Goal: Information Seeking & Learning: Learn about a topic

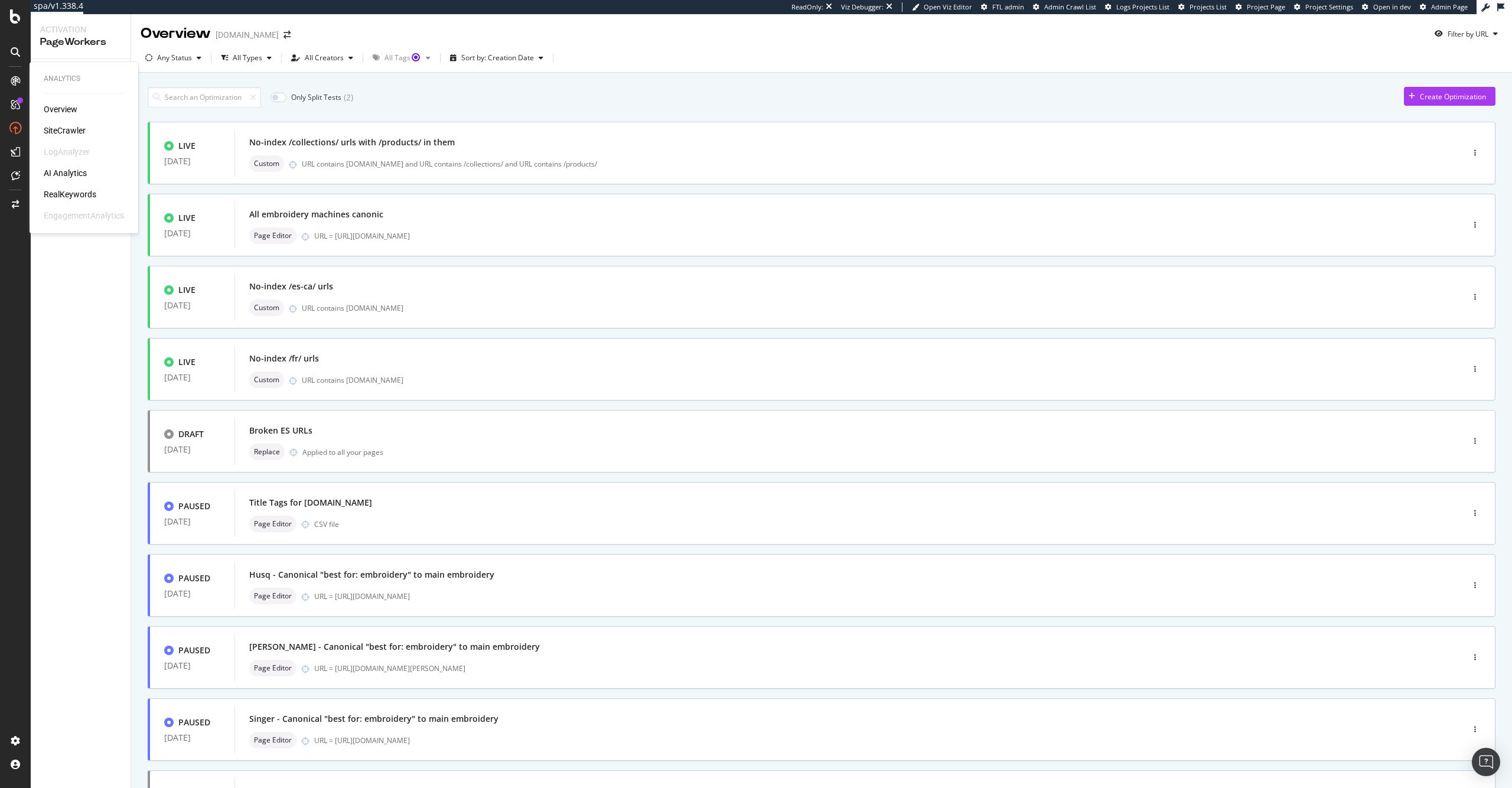
click at [55, 115] on div "Overview SiteCrawler LogAnalyzer AI Analytics RealKeywords EngagementAnalytics" at bounding box center [83, 162] width 80 height 118
click at [61, 129] on div "SiteCrawler" at bounding box center [64, 130] width 42 height 12
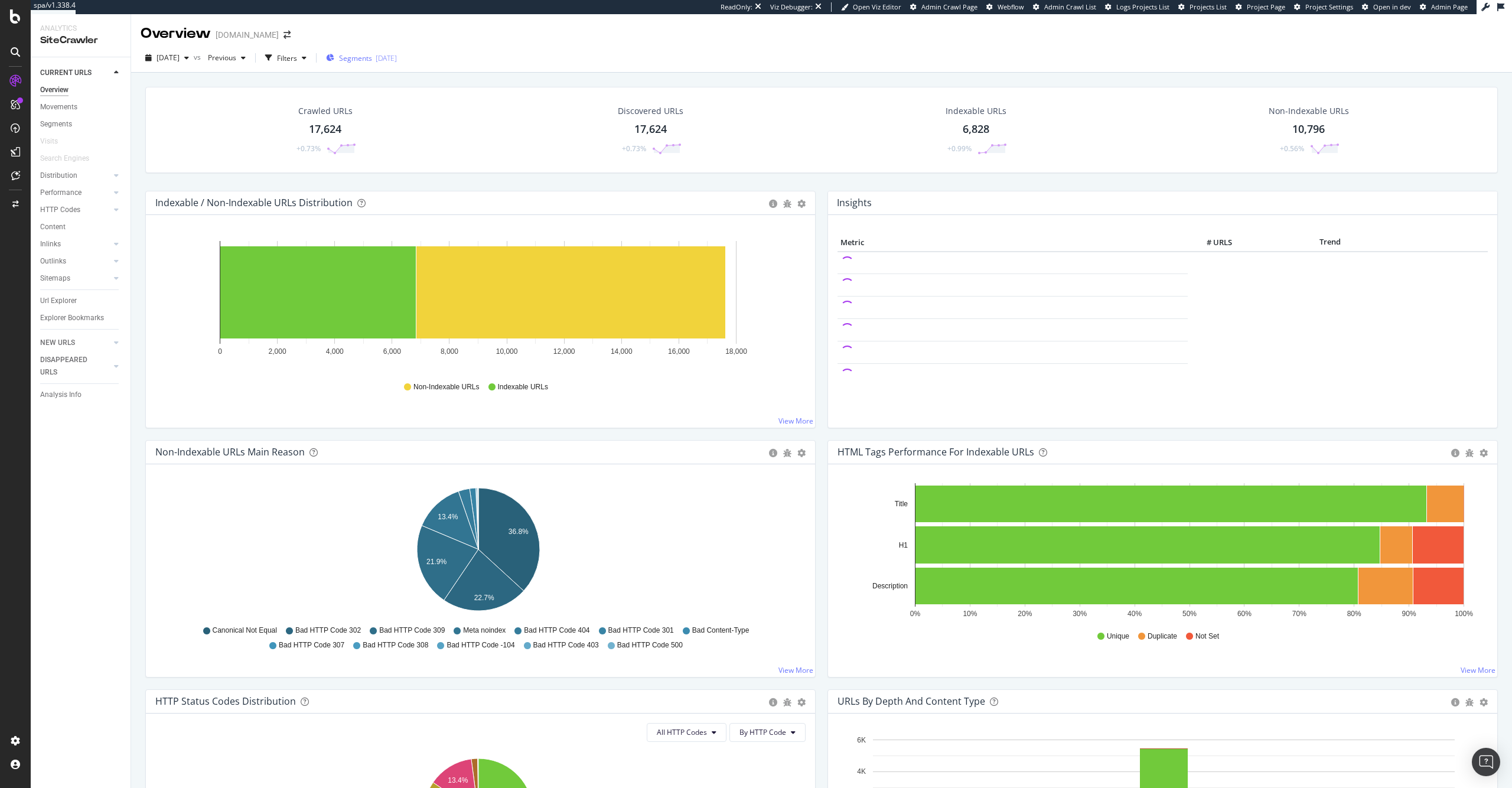
click at [366, 53] on span "Segments" at bounding box center [355, 58] width 33 height 10
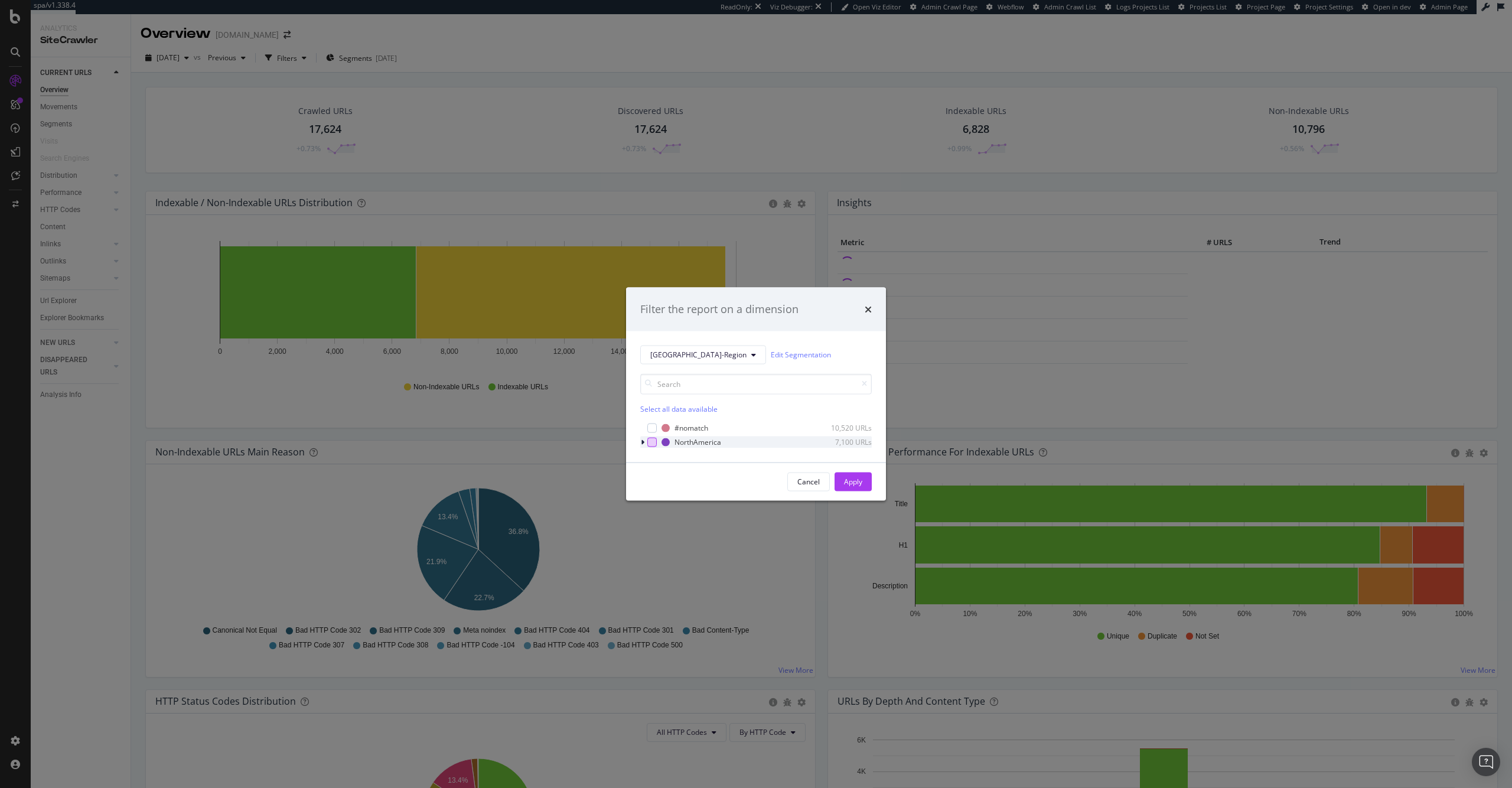
click at [651, 443] on div "modal" at bounding box center [651, 442] width 9 height 9
click at [856, 481] on div "Apply" at bounding box center [852, 482] width 18 height 10
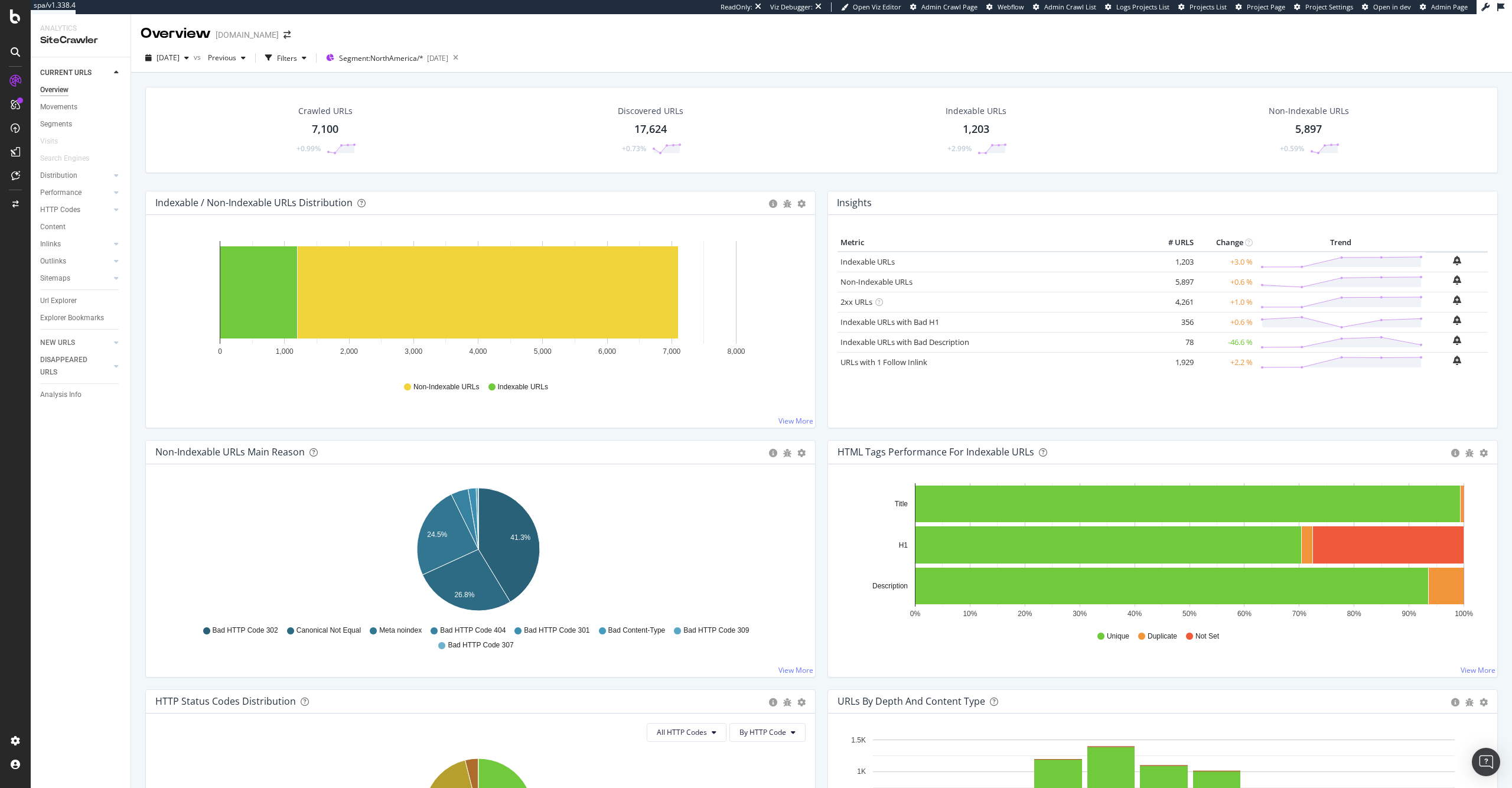
click at [326, 132] on div "7,100" at bounding box center [325, 129] width 26 height 15
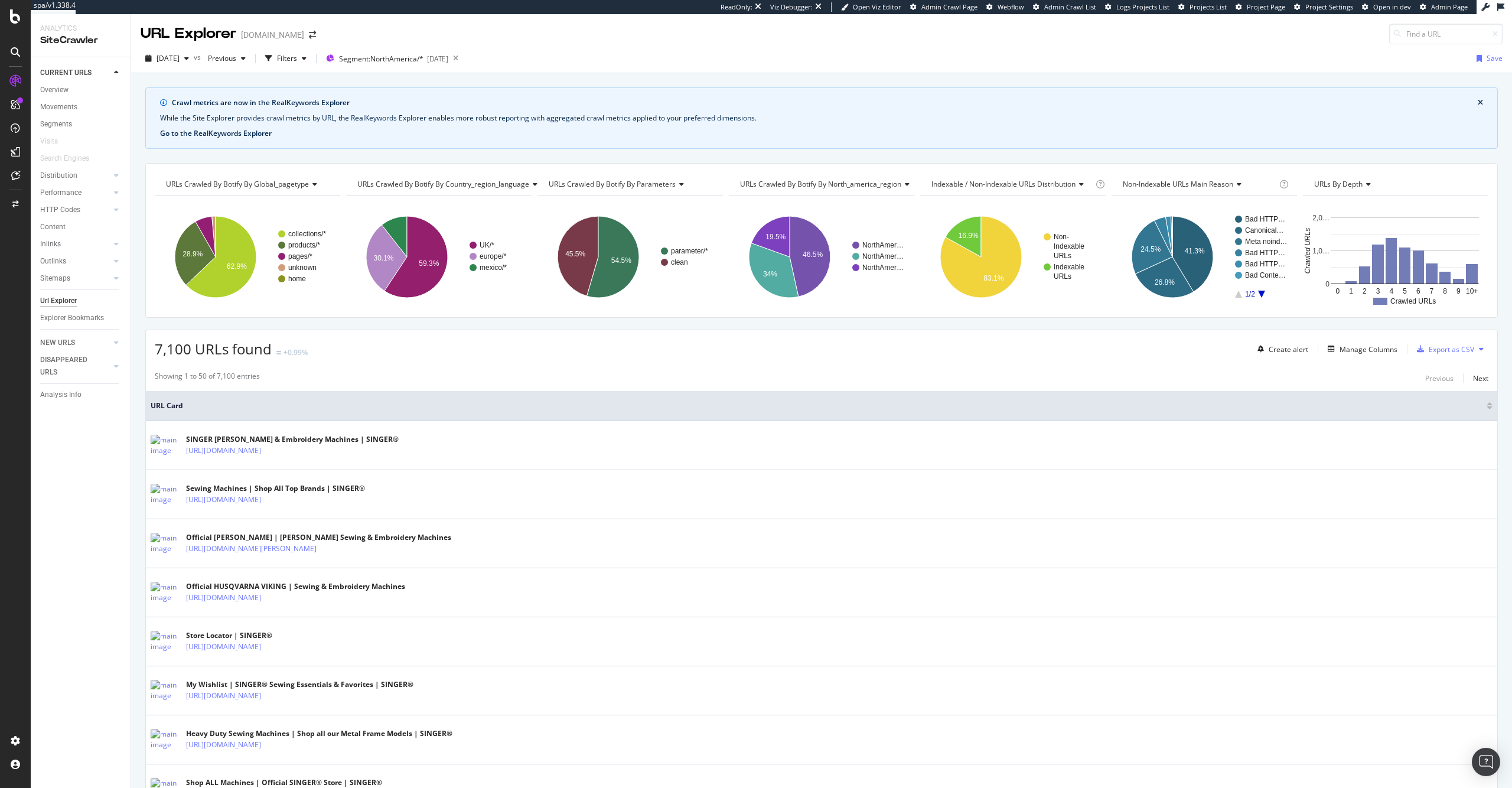
click at [258, 134] on button "Go to the RealKeywords Explorer" at bounding box center [215, 133] width 112 height 11
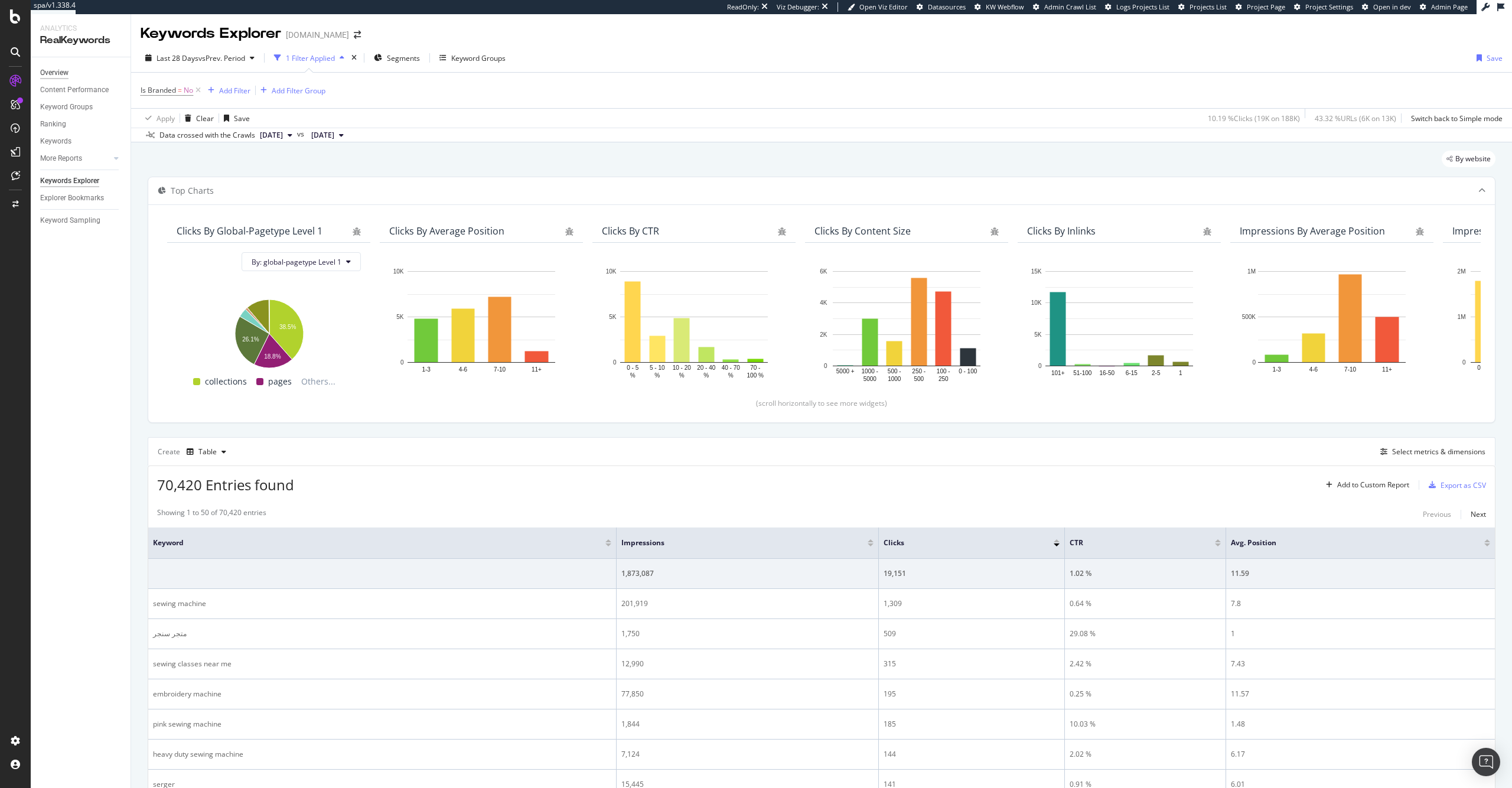
click at [61, 76] on div "Overview" at bounding box center [54, 73] width 28 height 13
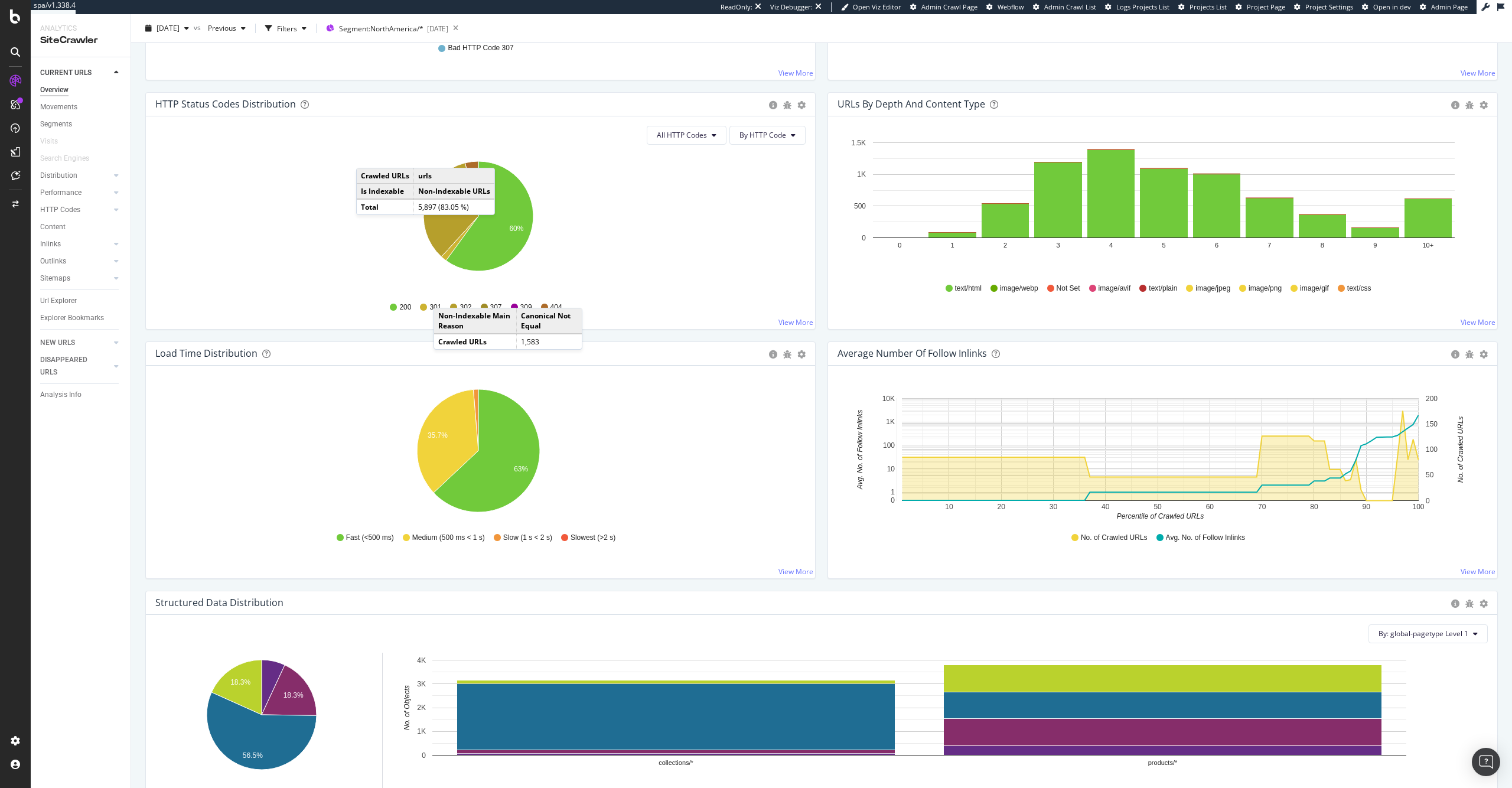
scroll to position [600, 0]
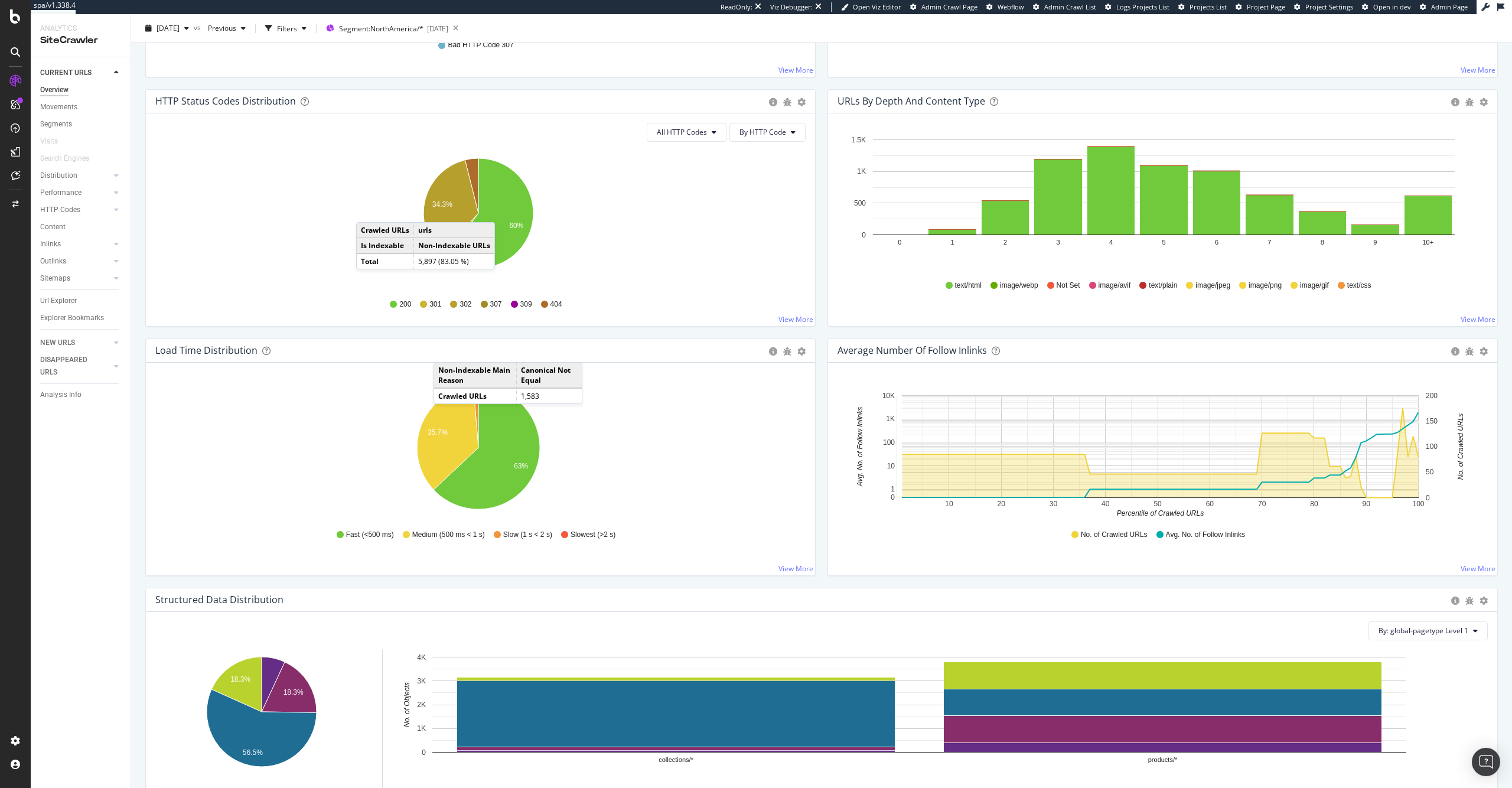
click at [826, 335] on div "URLs by Depth and Content Type Bar (by Value) Bar (by Percentage) Table Export …" at bounding box center [1162, 214] width 682 height 250
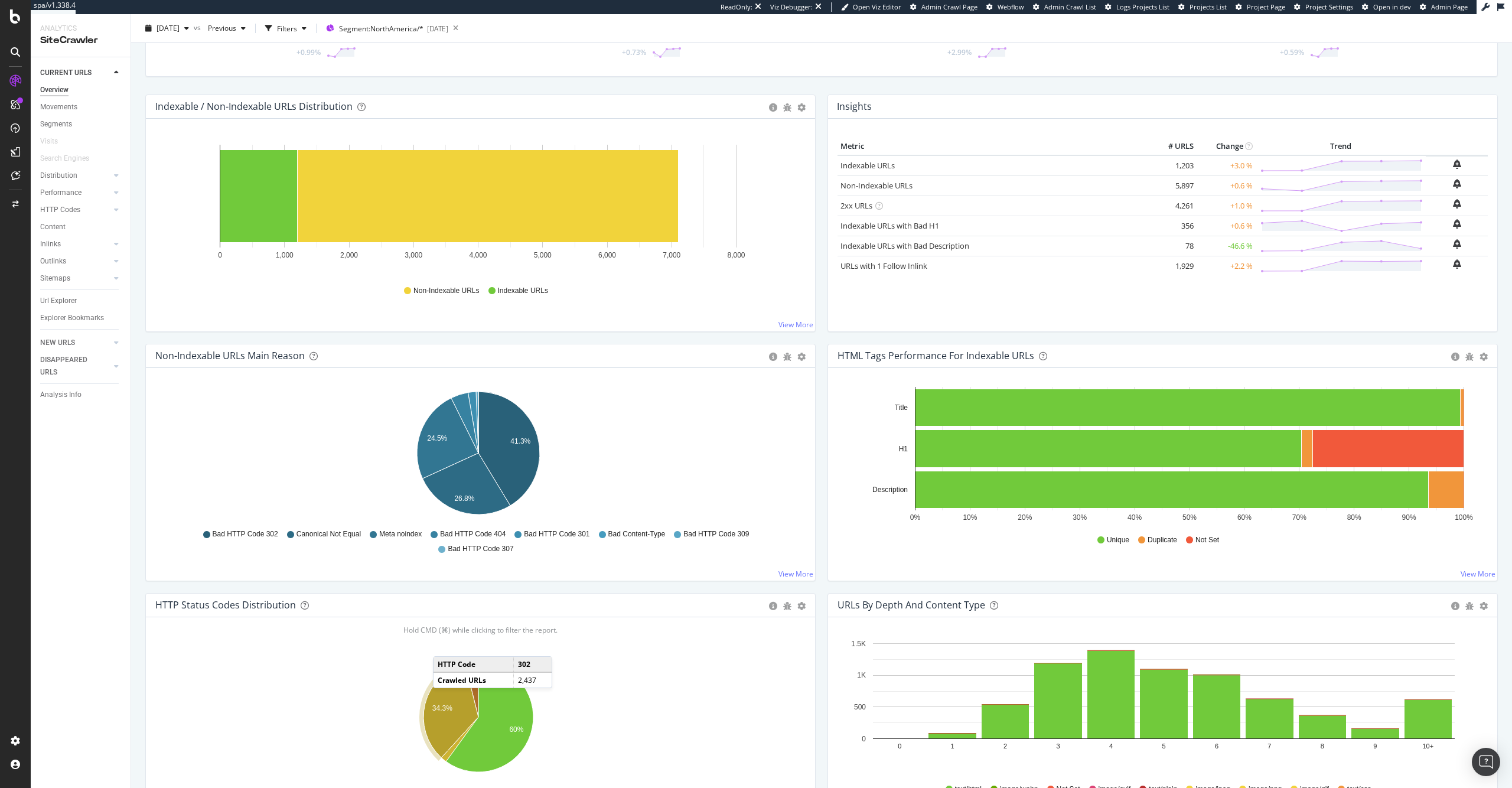
scroll to position [0, 0]
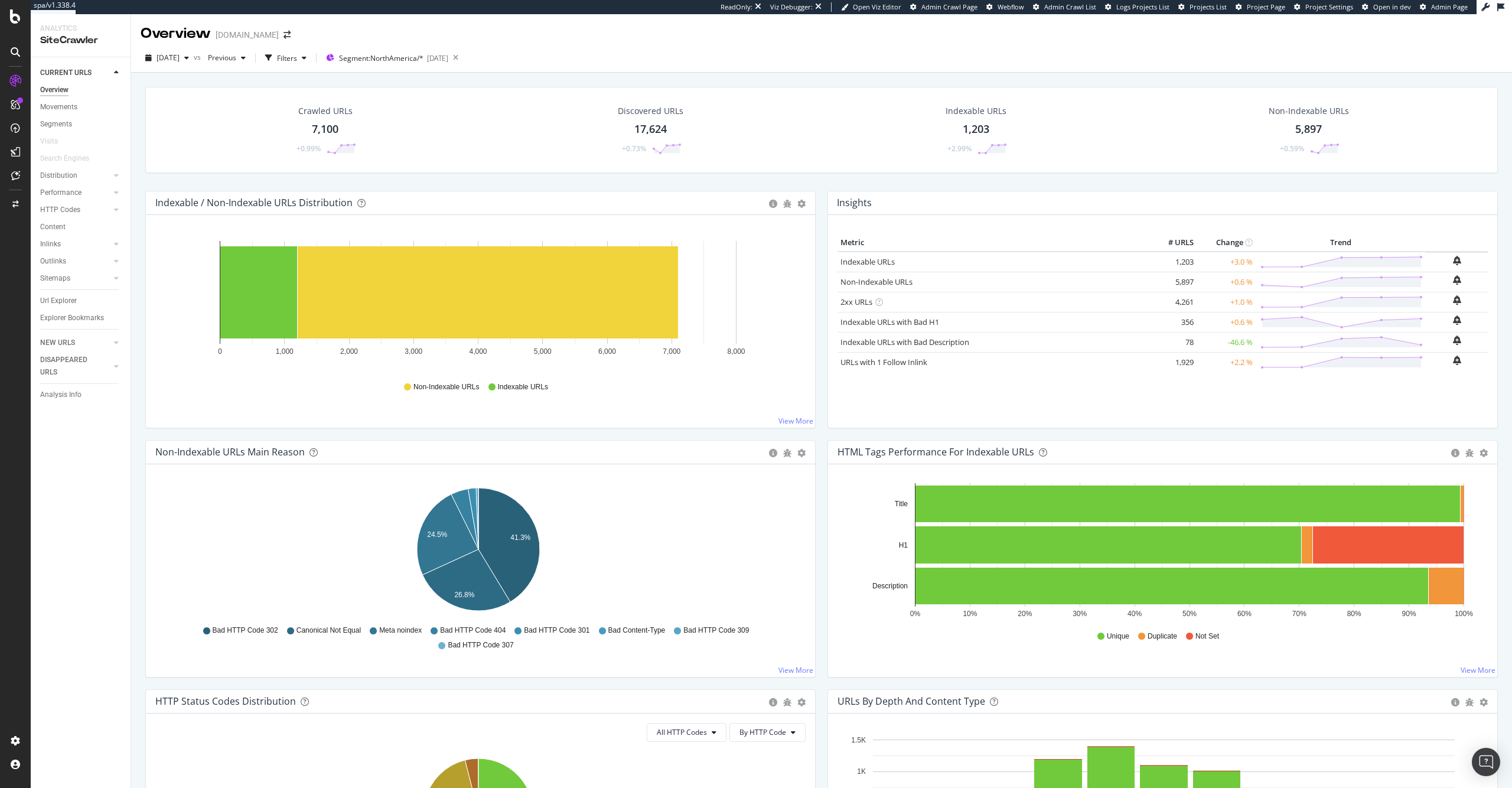
click at [335, 134] on div "7,100" at bounding box center [325, 129] width 26 height 15
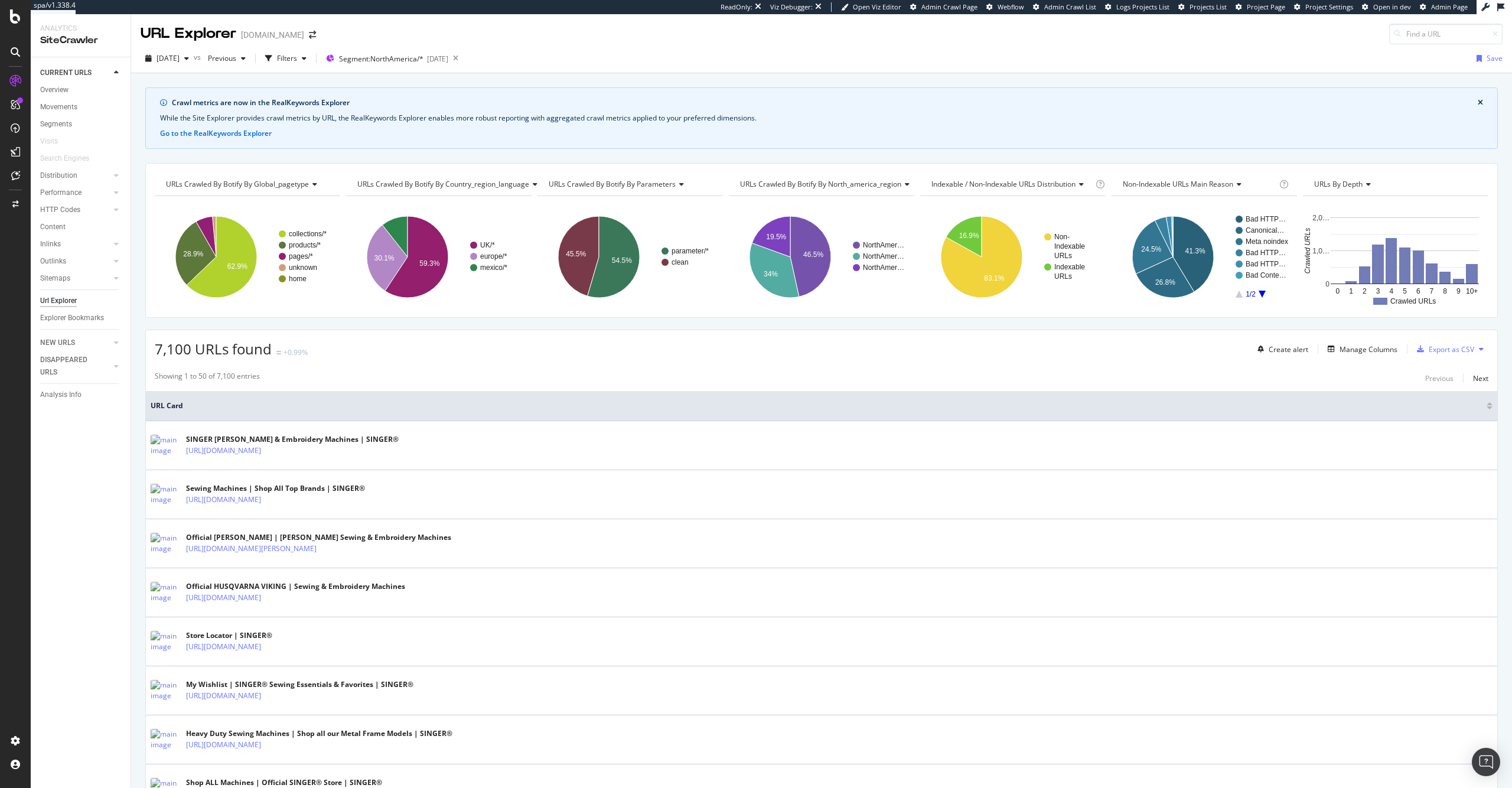
click at [818, 186] on span "URLs Crawled By Botify By north_america_region" at bounding box center [820, 184] width 161 height 10
click at [818, 165] on div "URLs Crawled By Botify By global_pagetype Chart (by Value) Table Expand Export …" at bounding box center [822, 241] width 1352 height 155
click at [504, 181] on span "URLs Crawled By Botify By country_region_language" at bounding box center [443, 184] width 172 height 10
type input "status"
click at [469, 240] on div "HTTP Status Codes Distribution" at bounding box center [438, 244] width 165 height 14
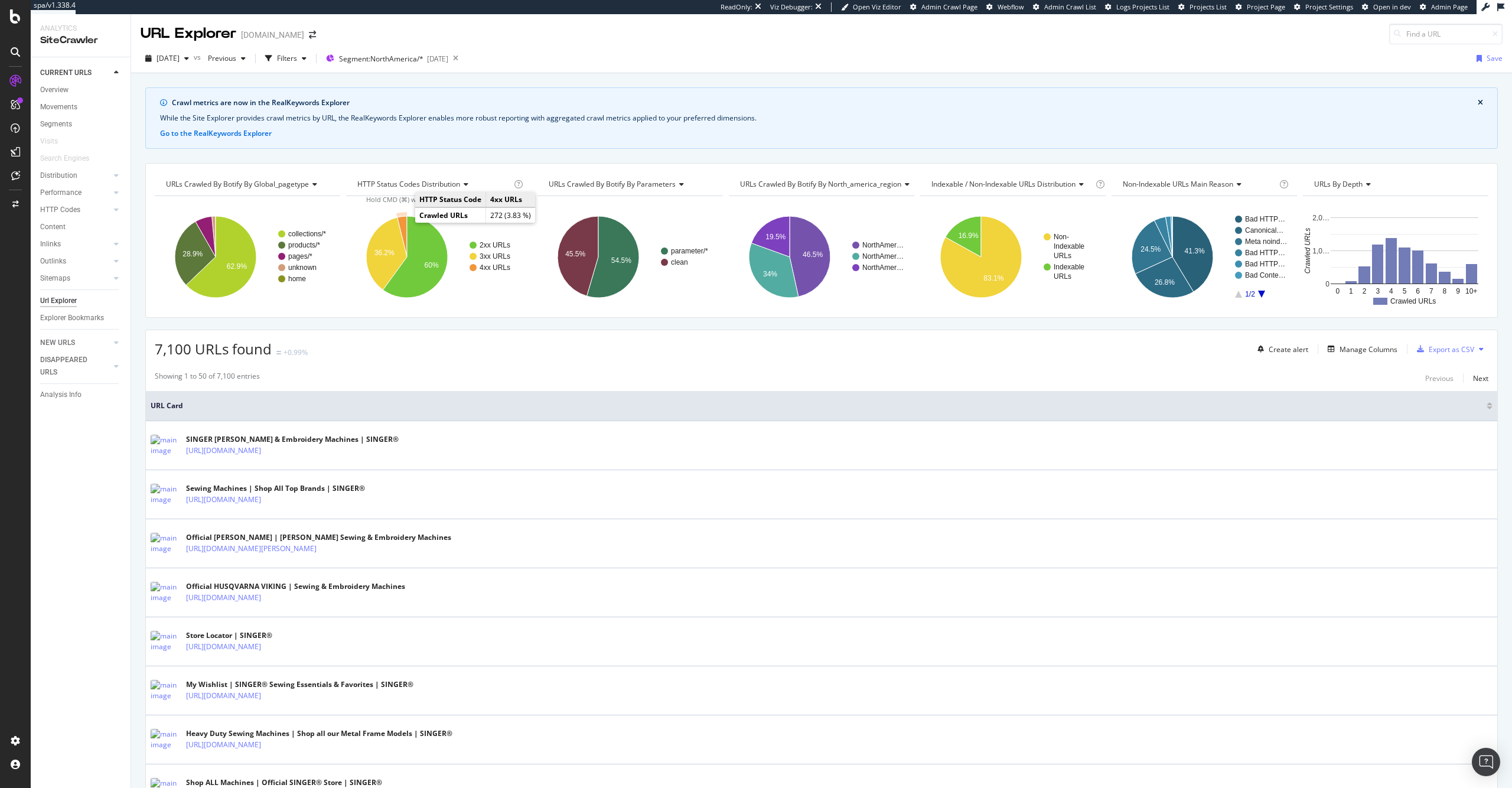
click at [402, 229] on icon "A chart." at bounding box center [402, 236] width 9 height 41
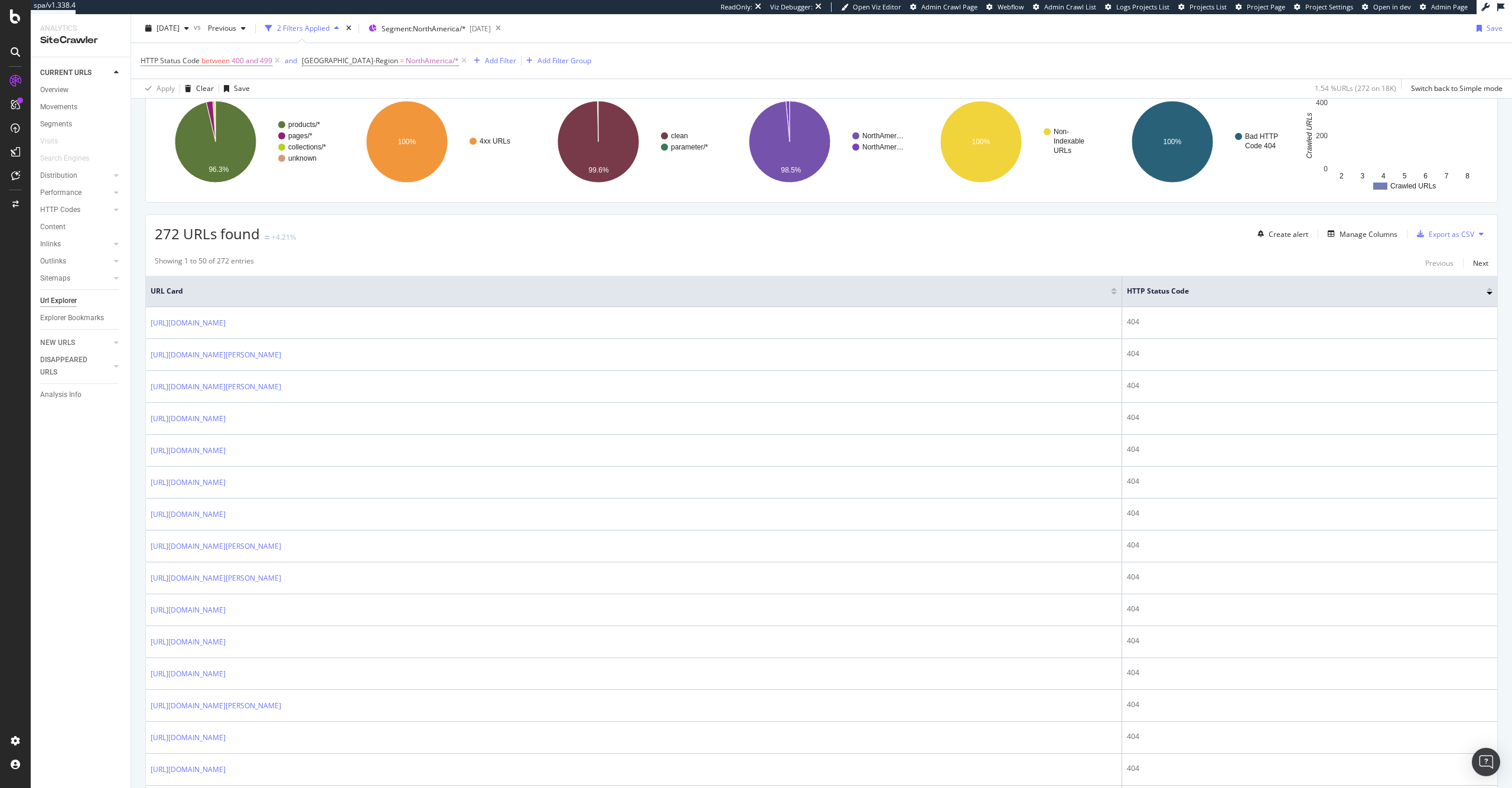
scroll to position [217, 0]
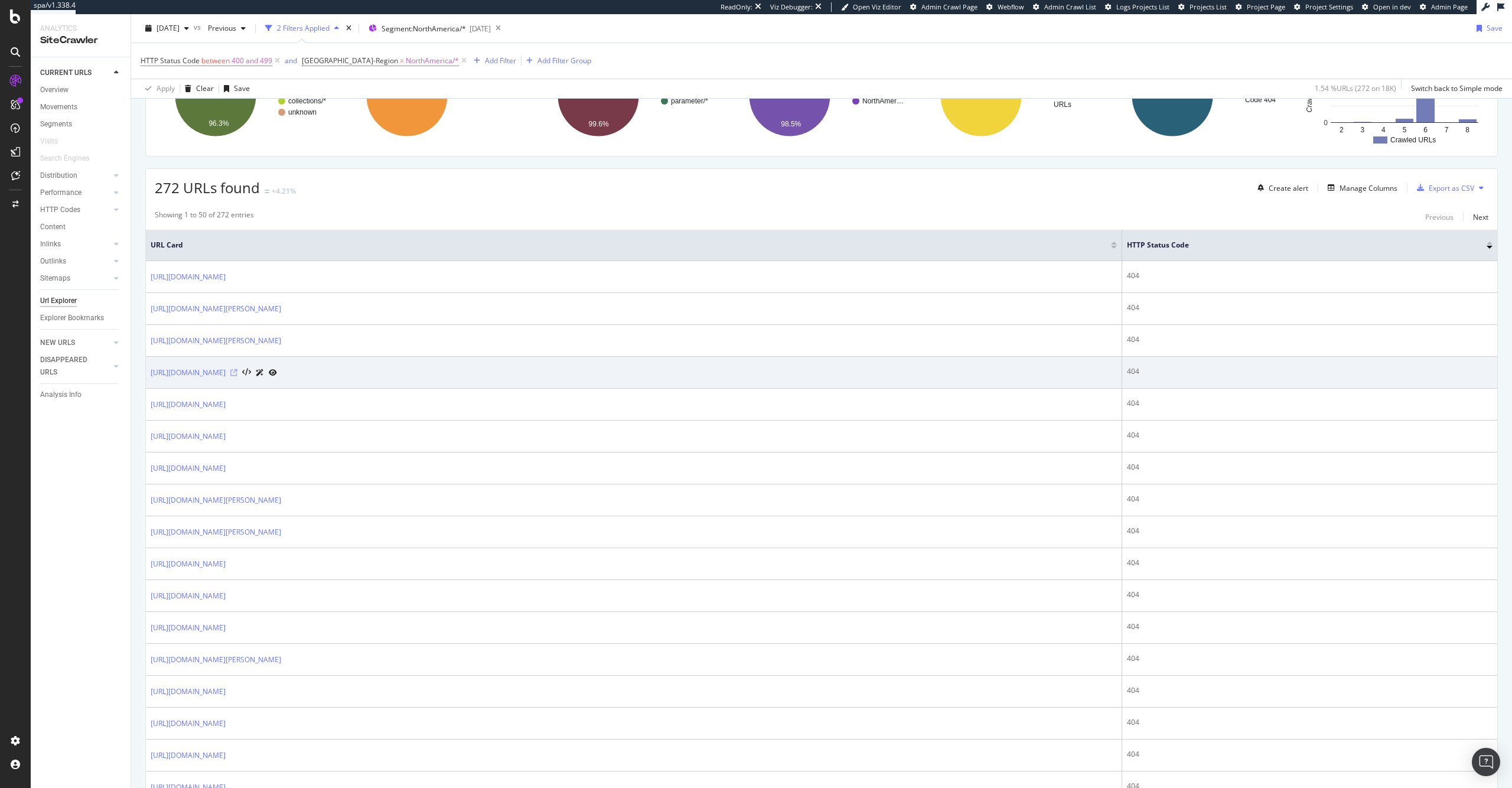
click at [238, 373] on icon at bounding box center [234, 373] width 7 height 7
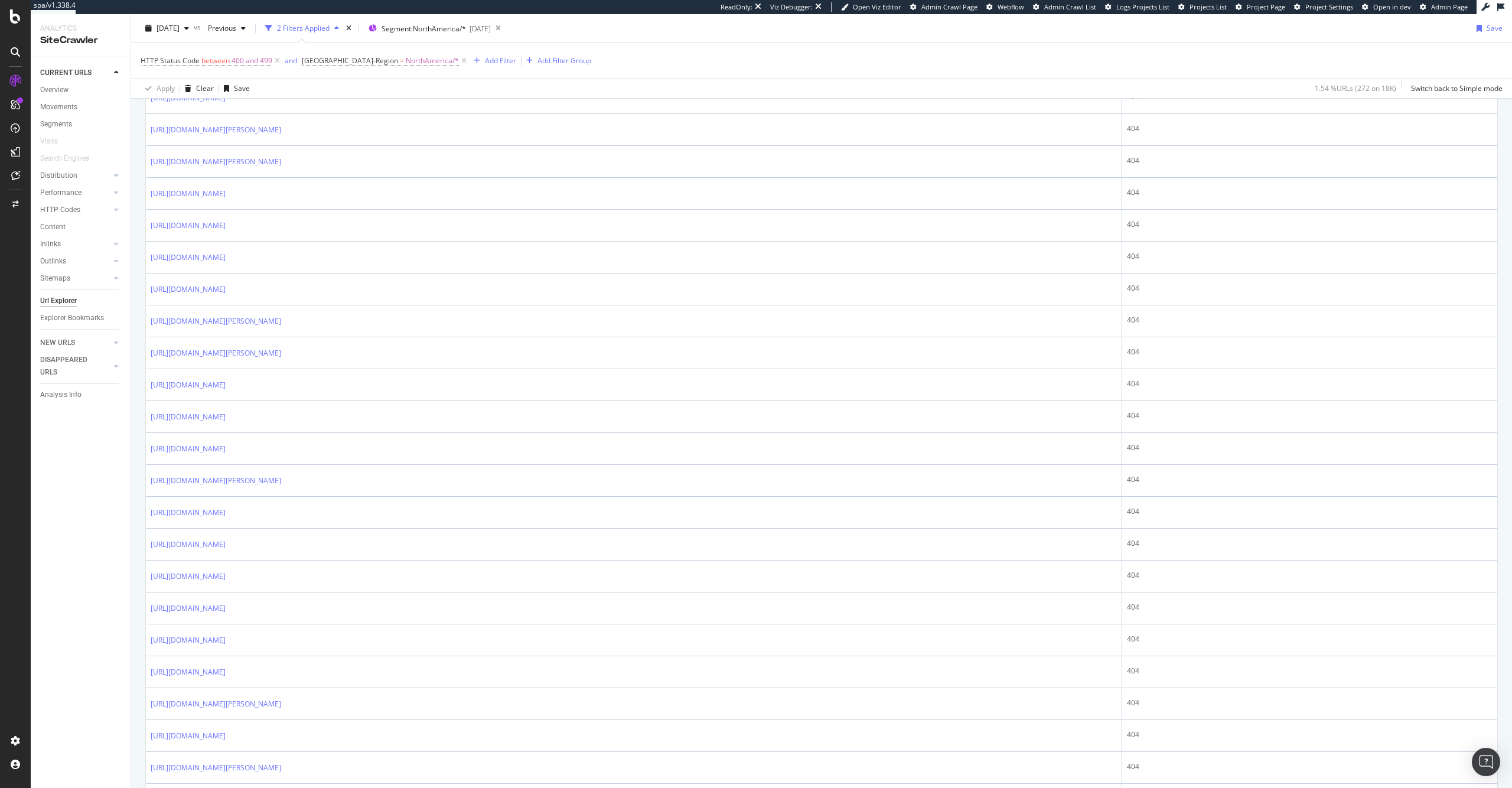
scroll to position [0, 0]
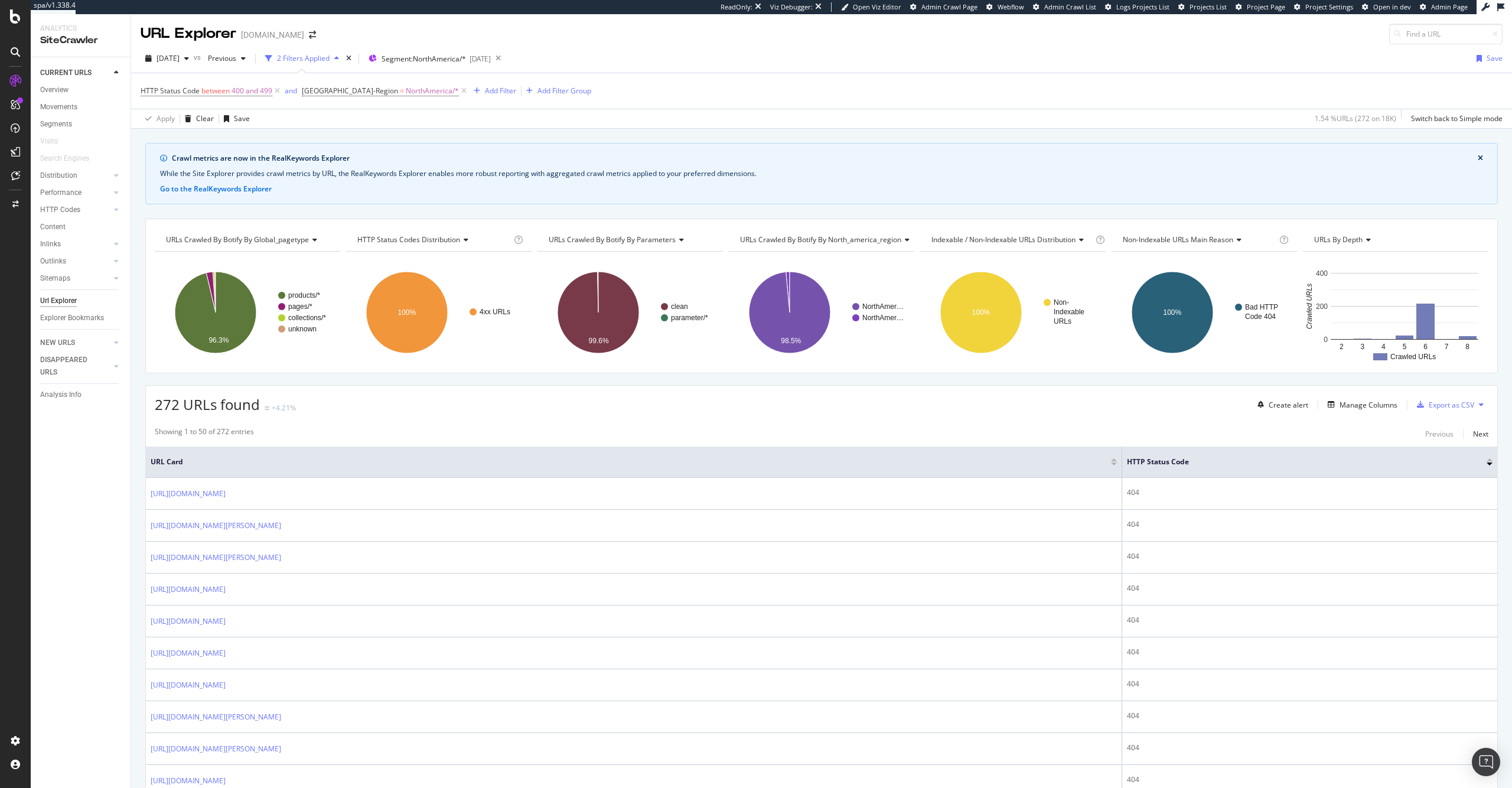
click at [1364, 404] on div "Manage Columns" at bounding box center [1368, 405] width 58 height 10
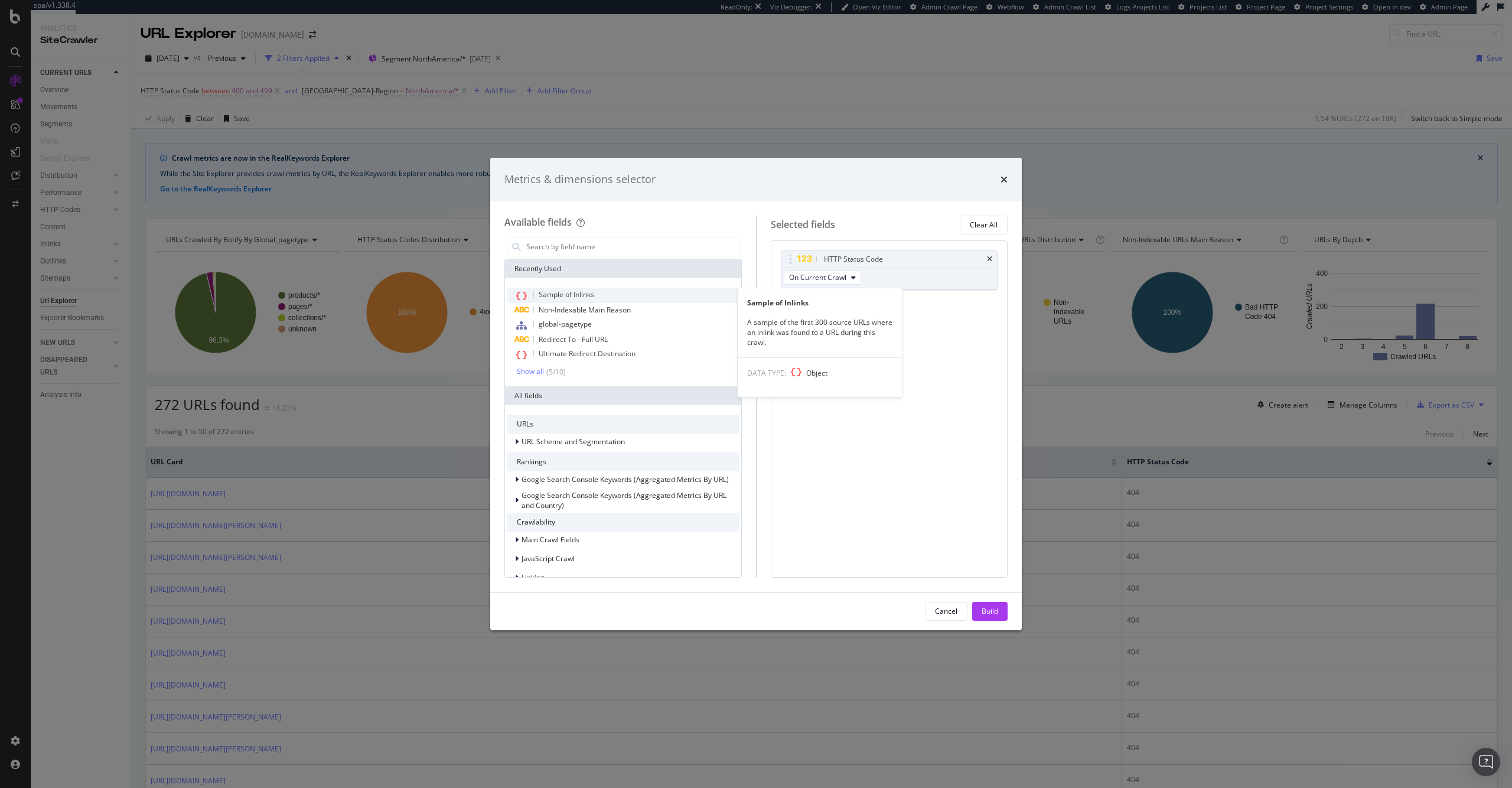
click at [600, 289] on div "Sample of Inlinks" at bounding box center [622, 295] width 231 height 15
click at [982, 602] on button "Build" at bounding box center [990, 611] width 35 height 19
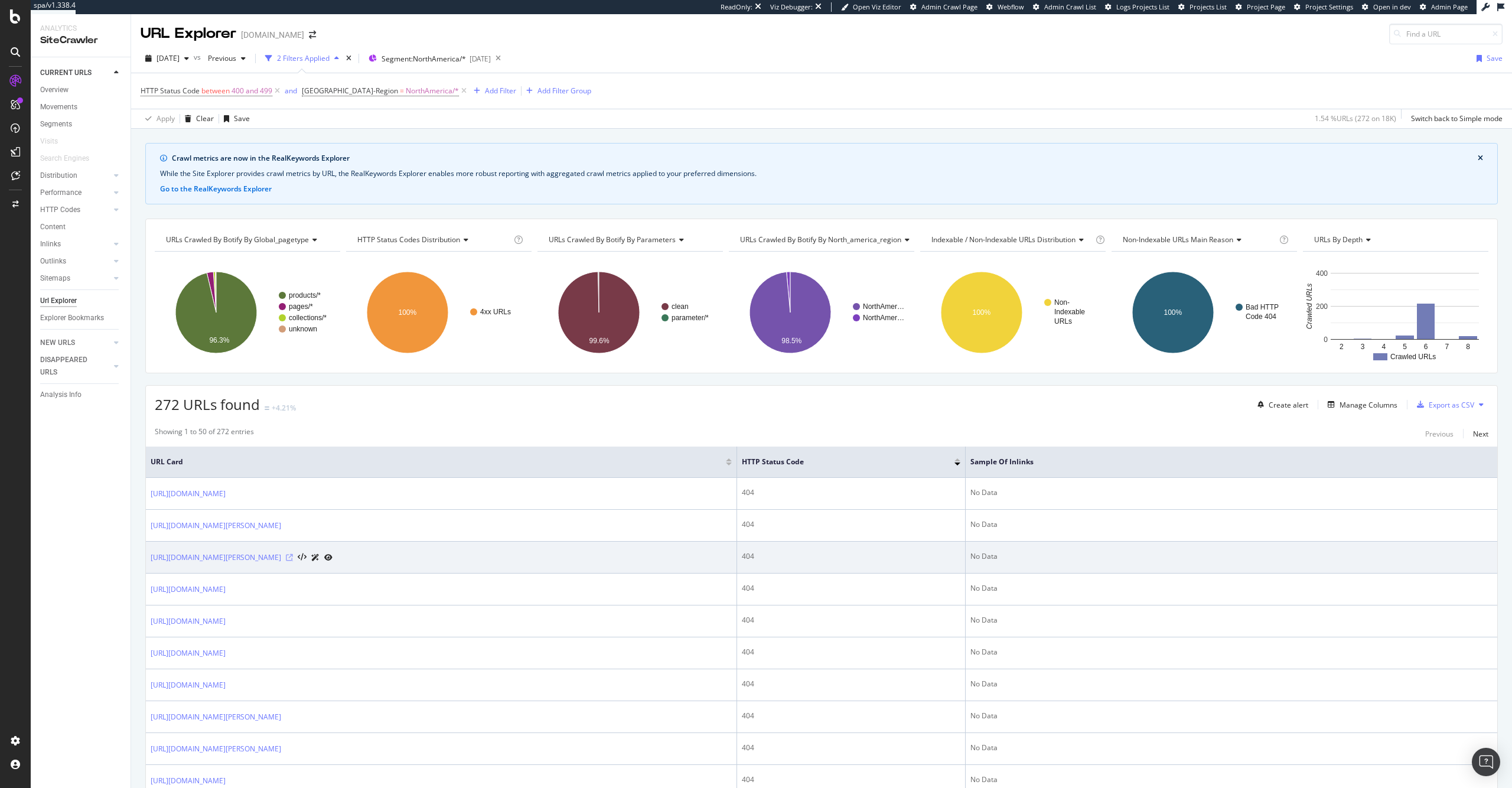
click at [293, 559] on icon at bounding box center [289, 557] width 7 height 7
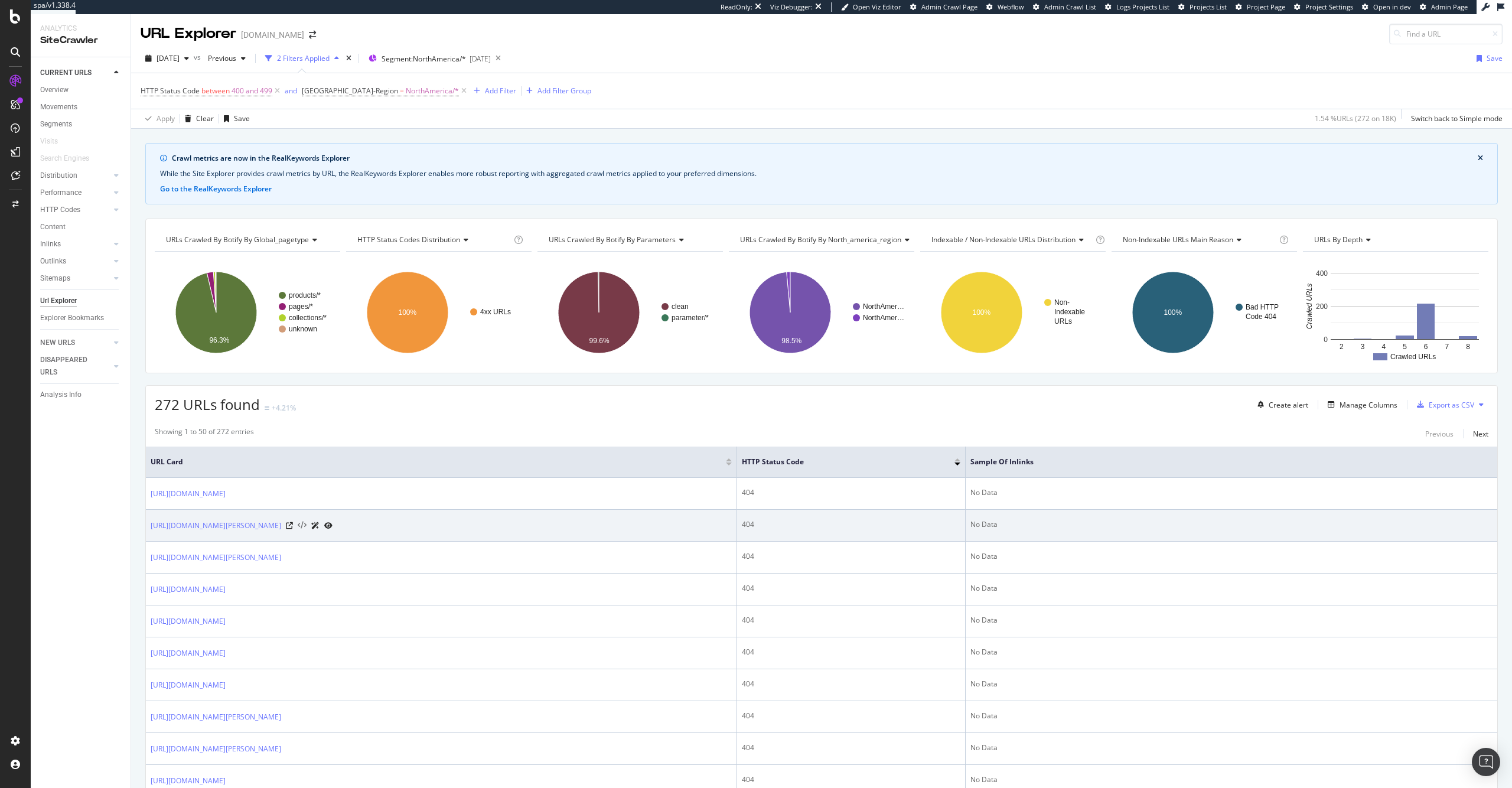
click at [306, 524] on icon at bounding box center [302, 526] width 9 height 8
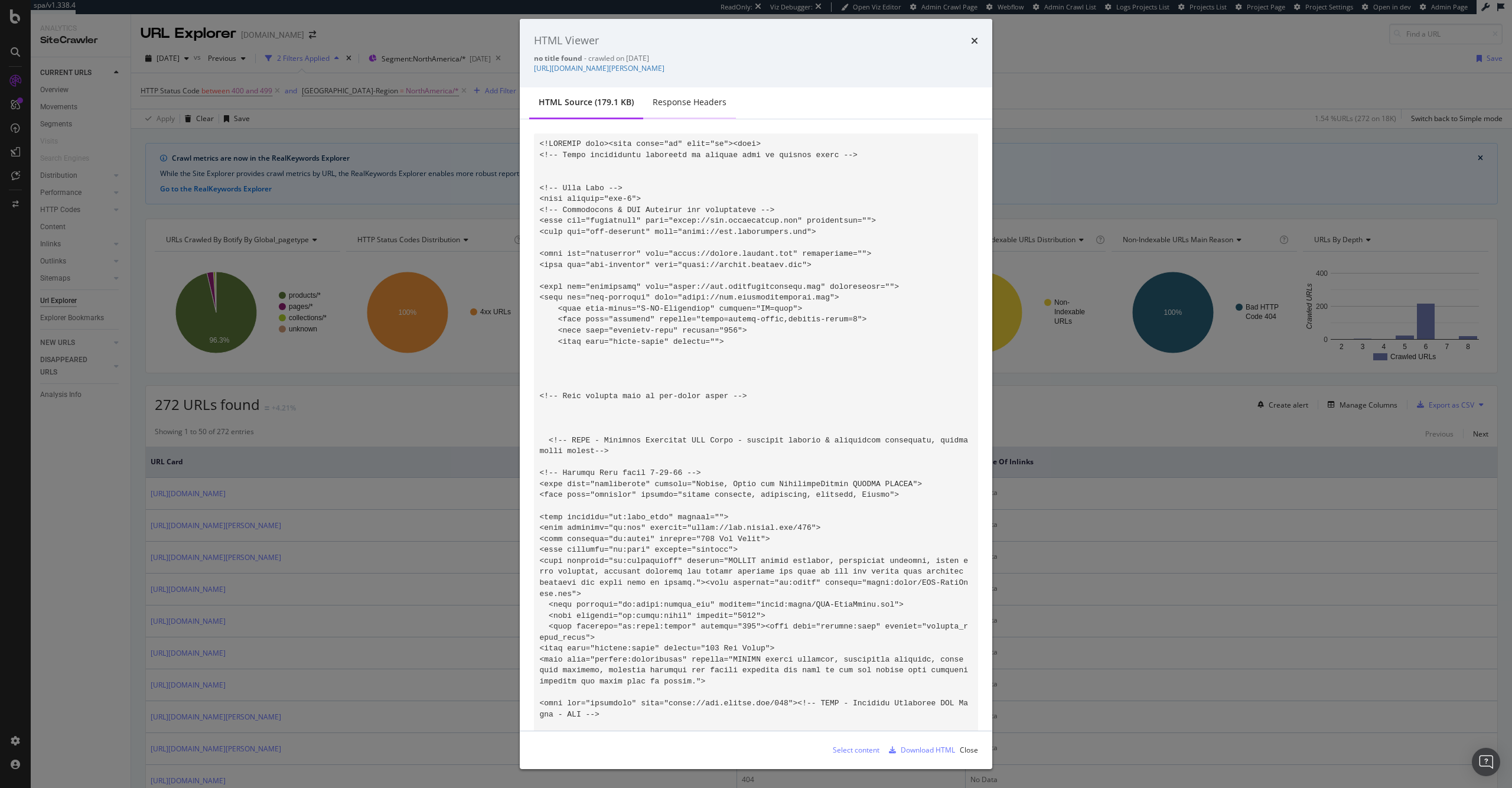
click at [693, 100] on div "Response Headers" at bounding box center [689, 102] width 74 height 12
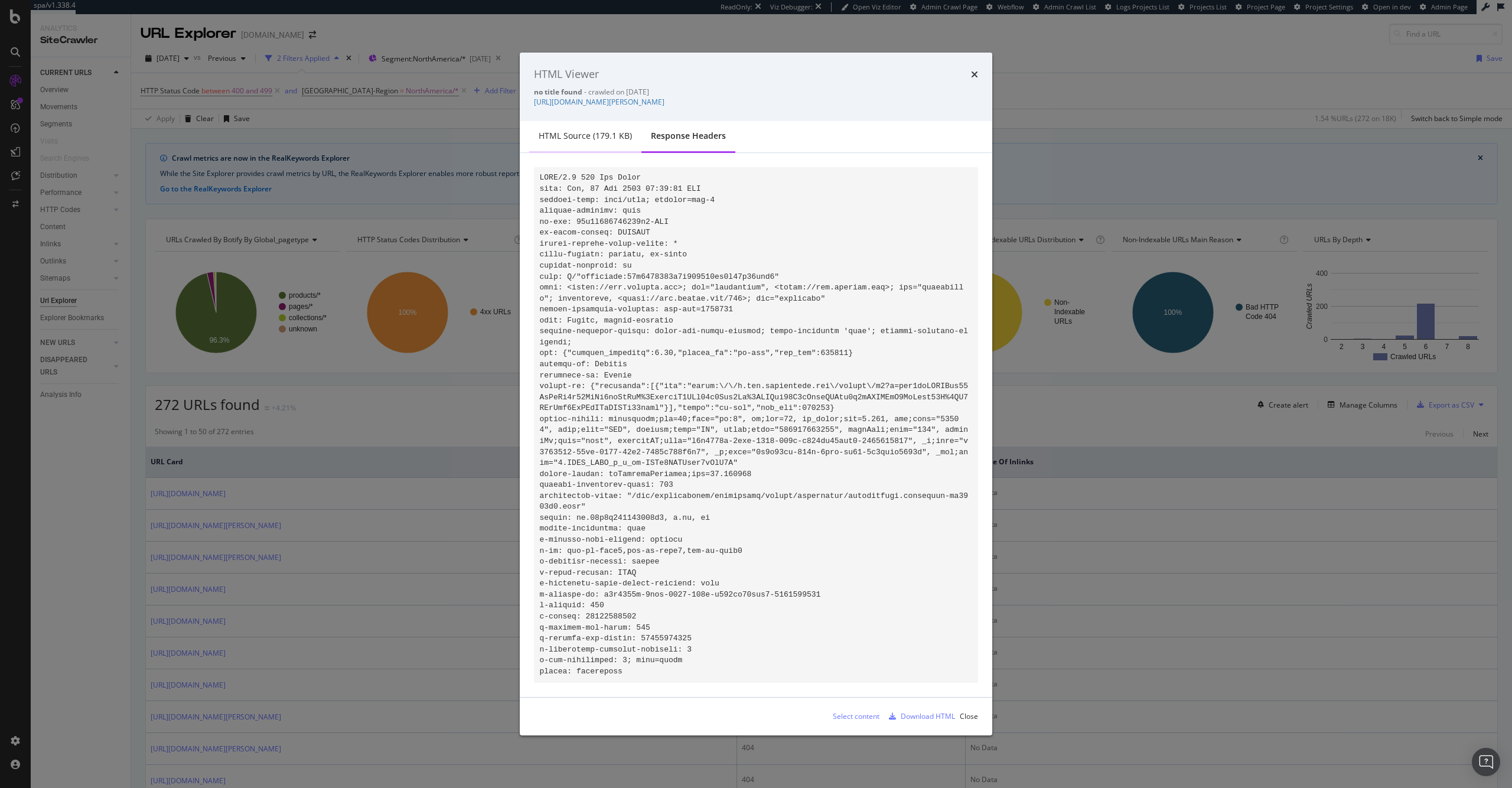
click at [590, 146] on div "HTML source (179.1 KB)" at bounding box center [585, 137] width 112 height 33
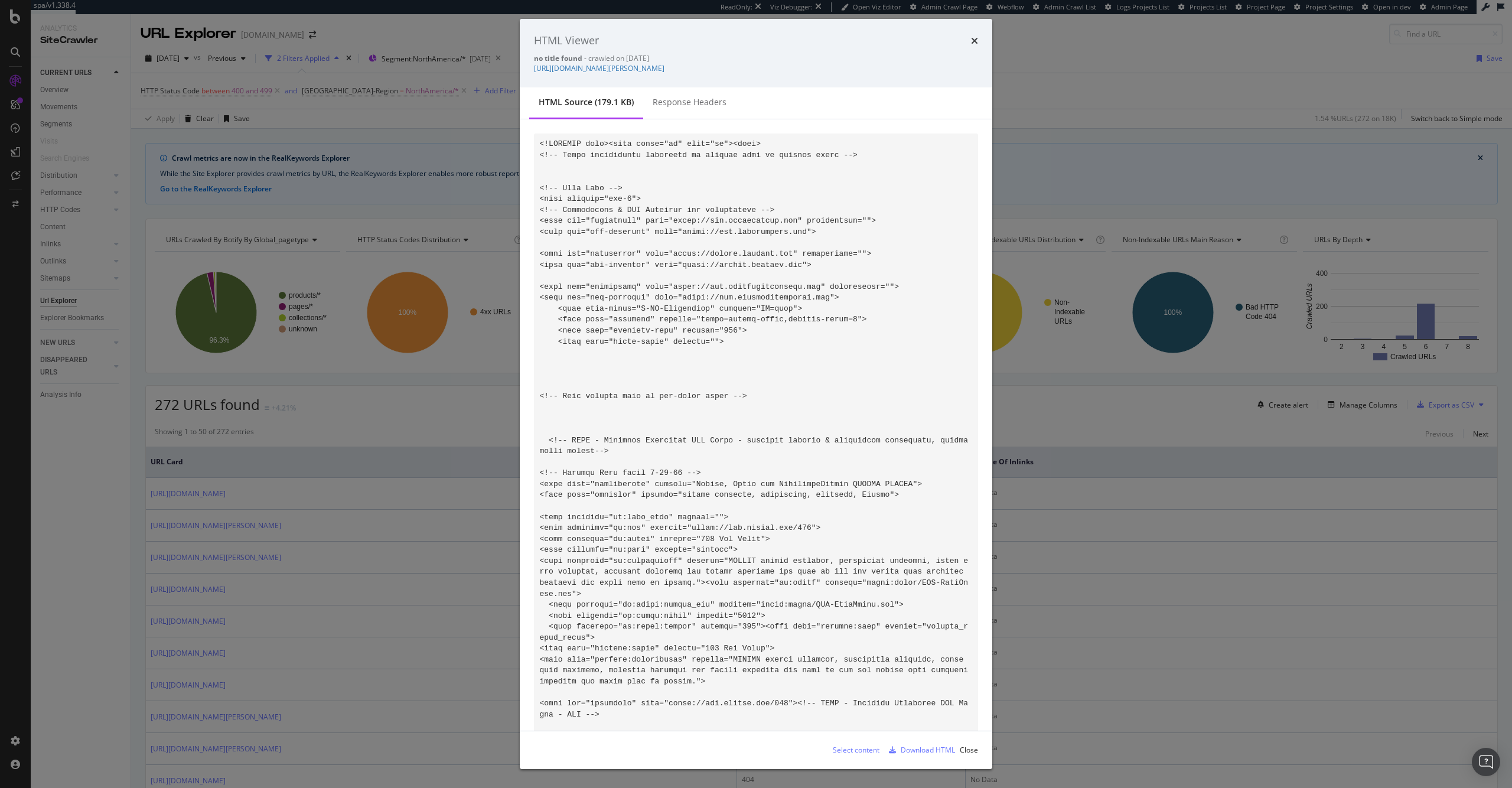
click at [436, 539] on div "HTML Viewer no title found - crawled on 2025-10-06 https://www.singer.com/produ…" at bounding box center [756, 394] width 1512 height 788
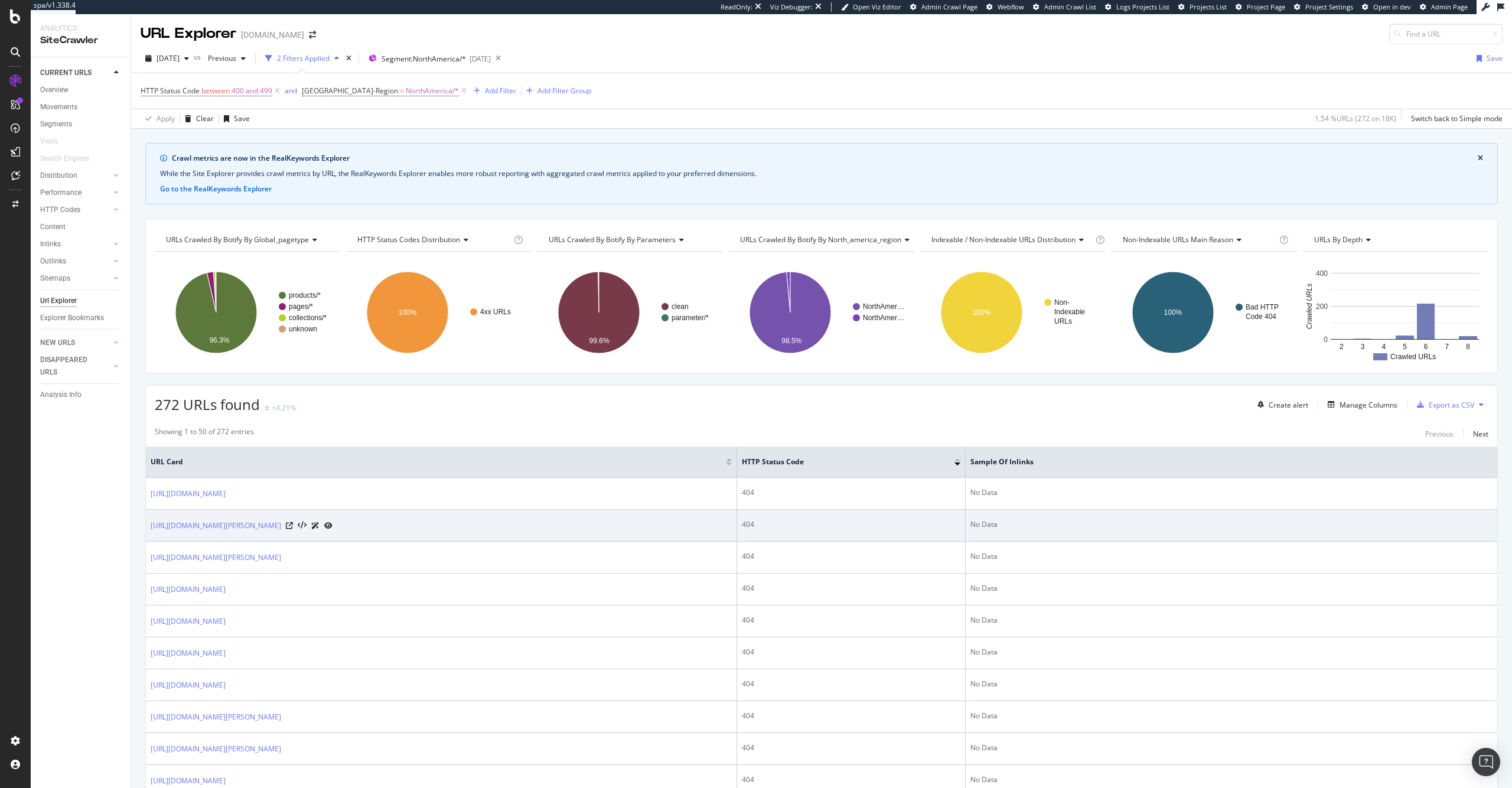
click at [319, 528] on icon at bounding box center [315, 526] width 8 height 7
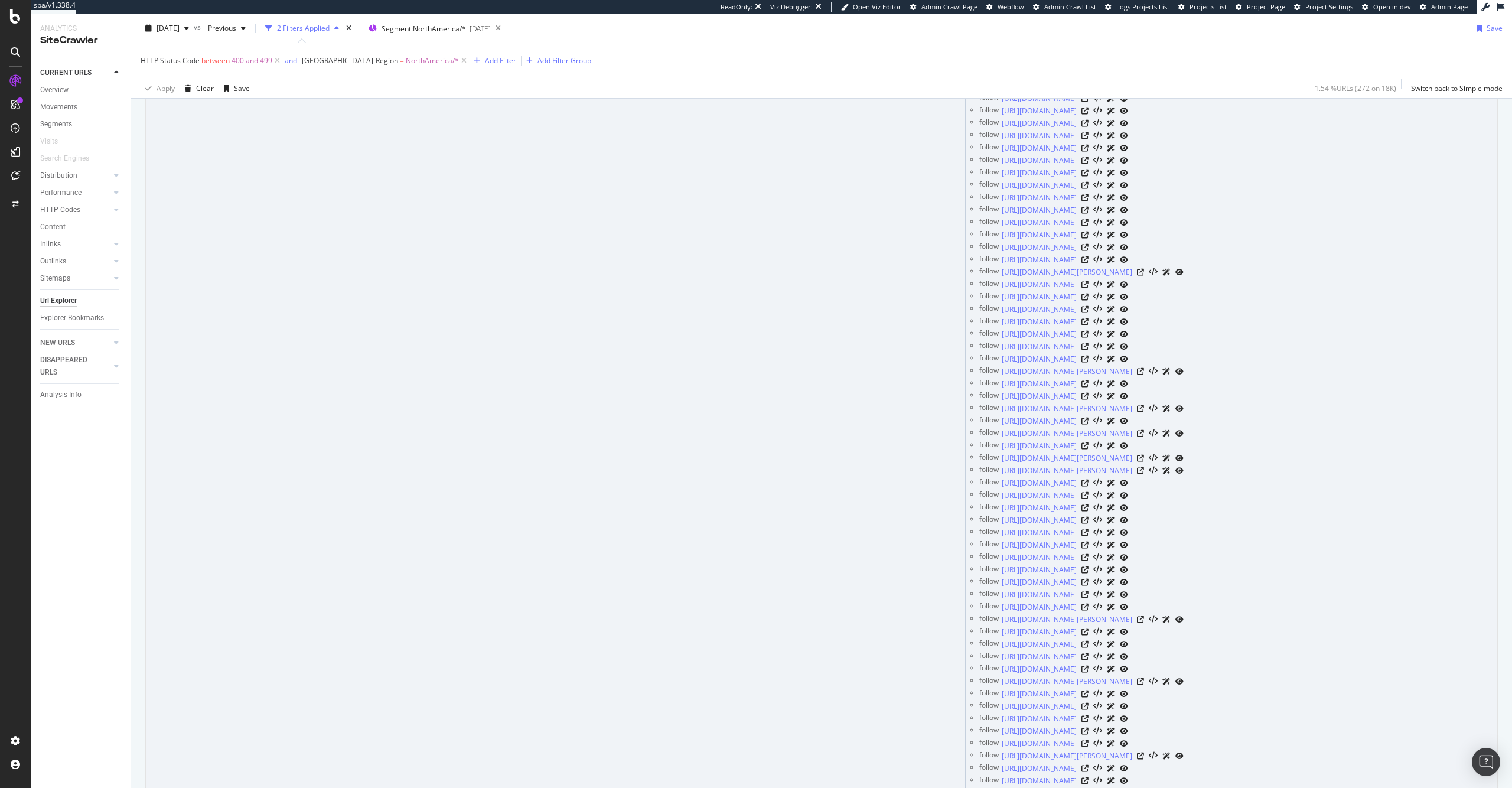
scroll to position [1472, 0]
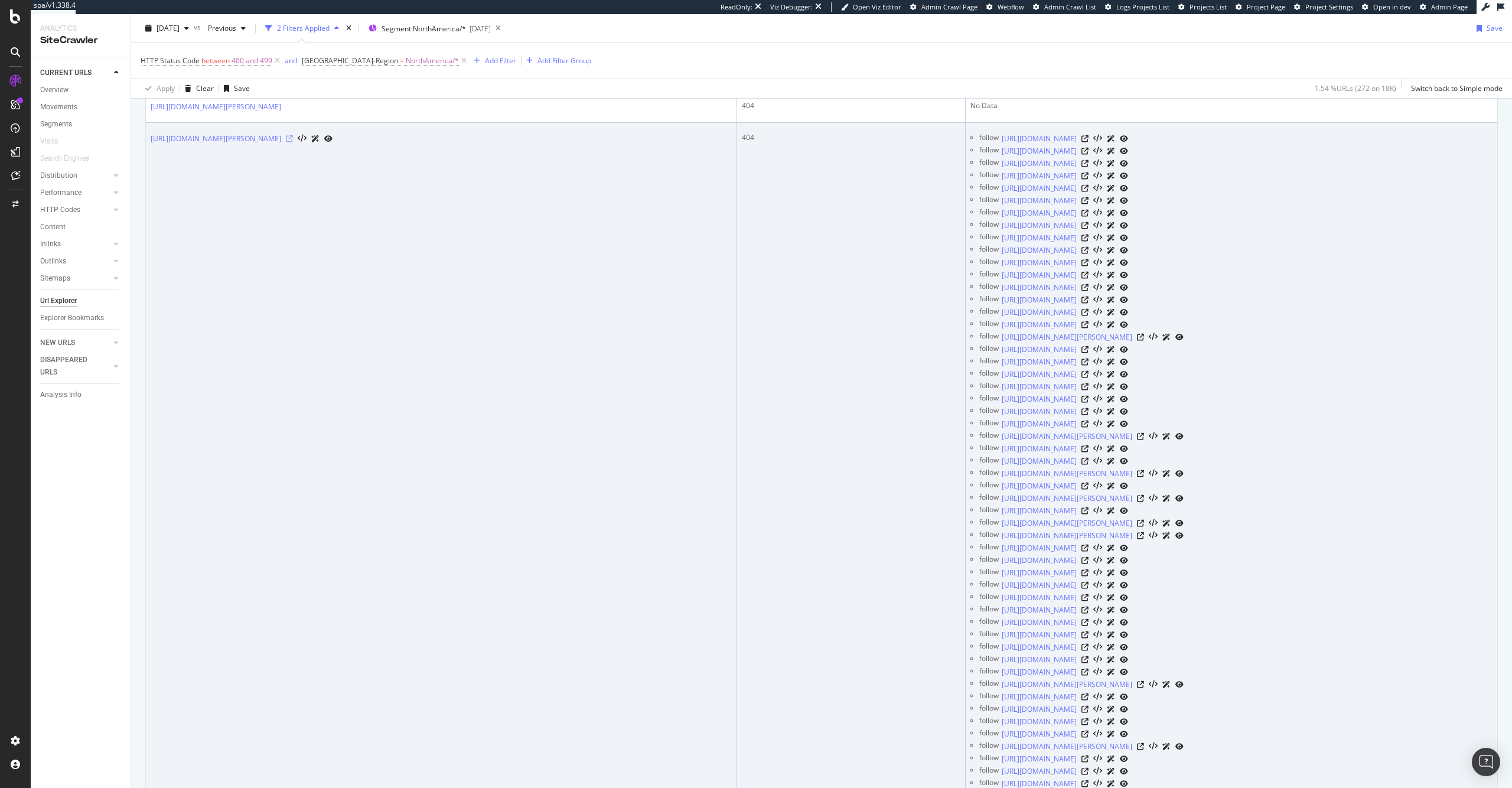
click at [293, 139] on icon at bounding box center [289, 139] width 7 height 7
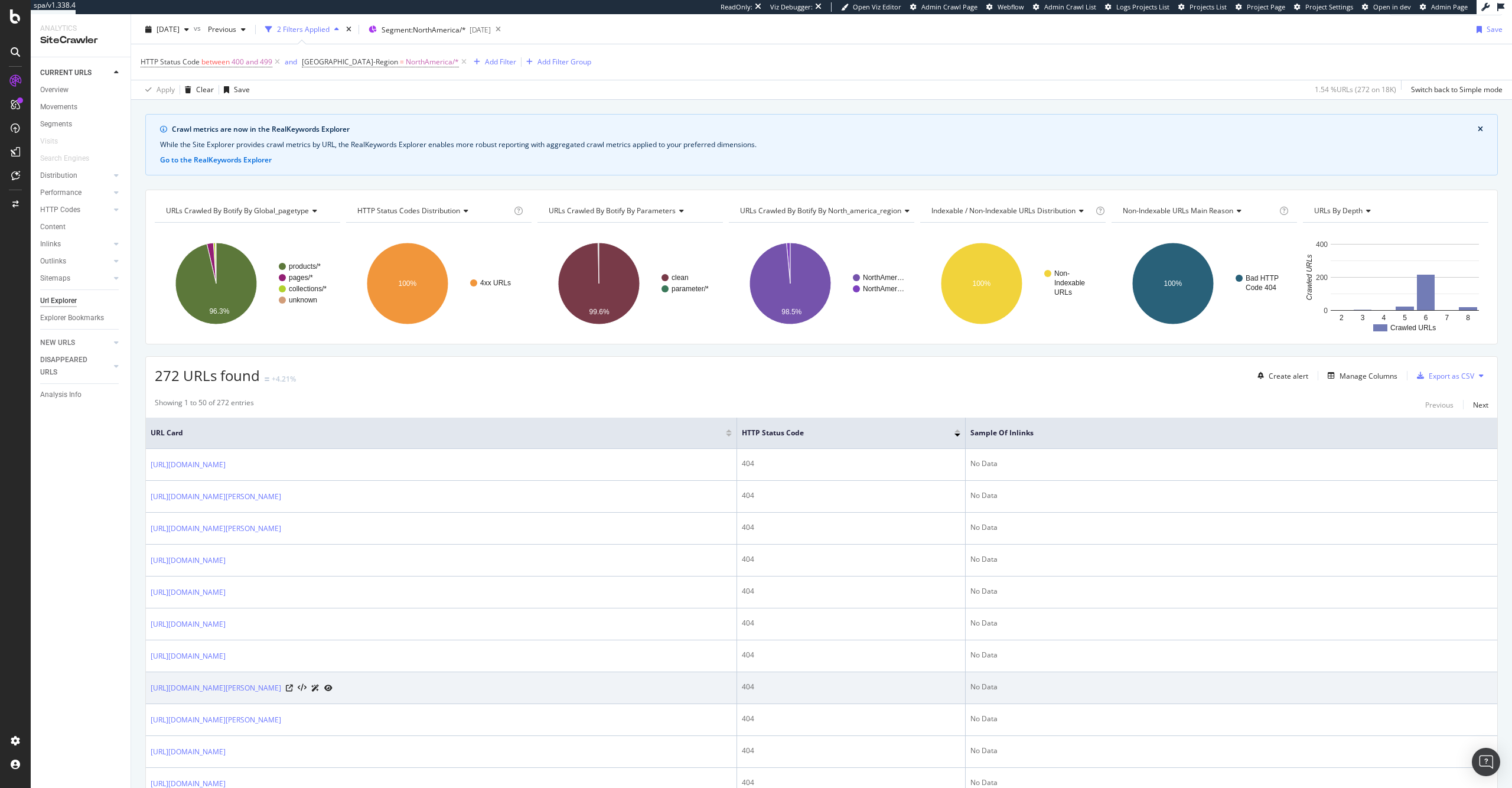
scroll to position [0, 0]
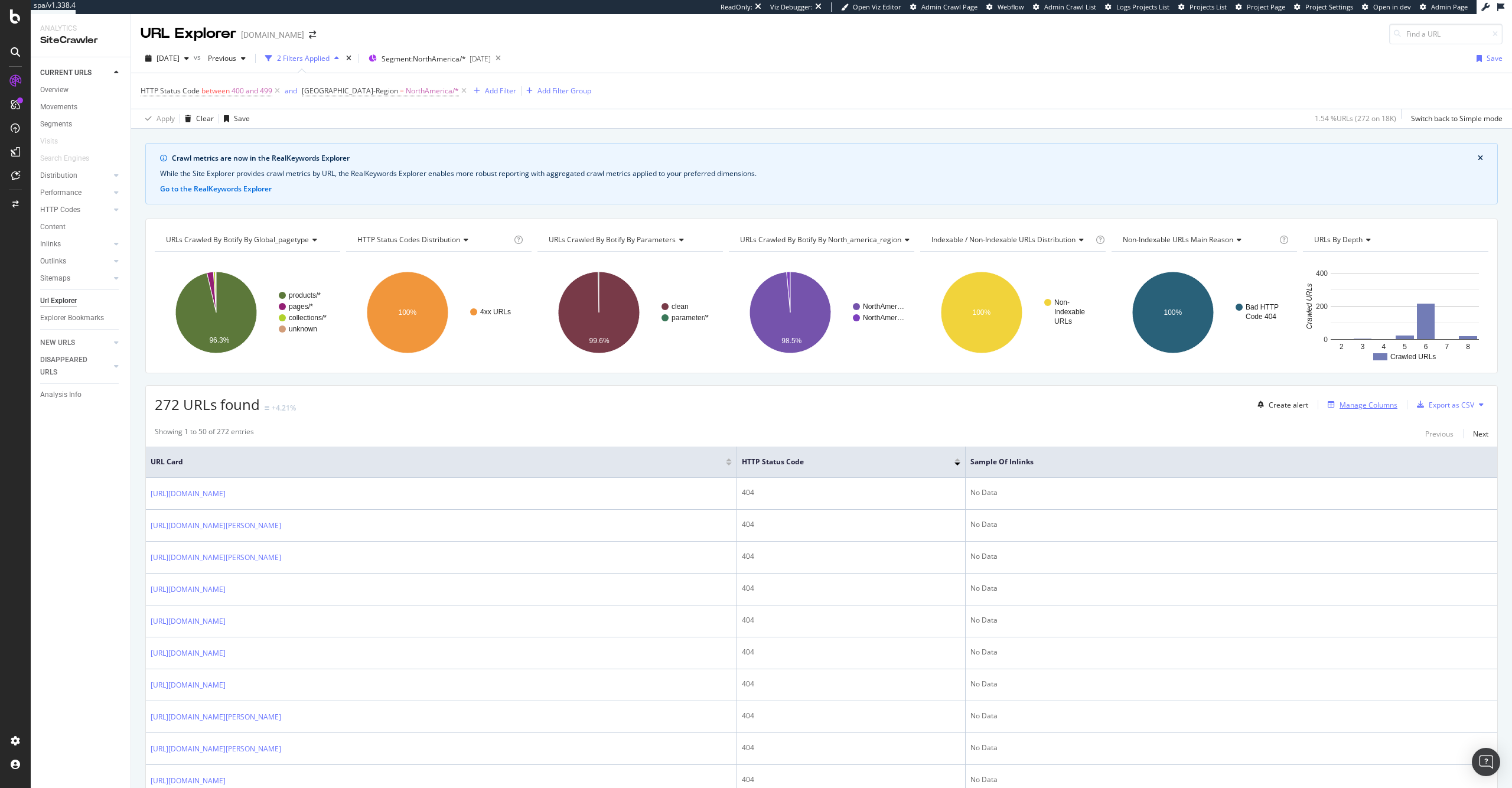
click at [1348, 403] on div "Manage Columns" at bounding box center [1368, 405] width 58 height 10
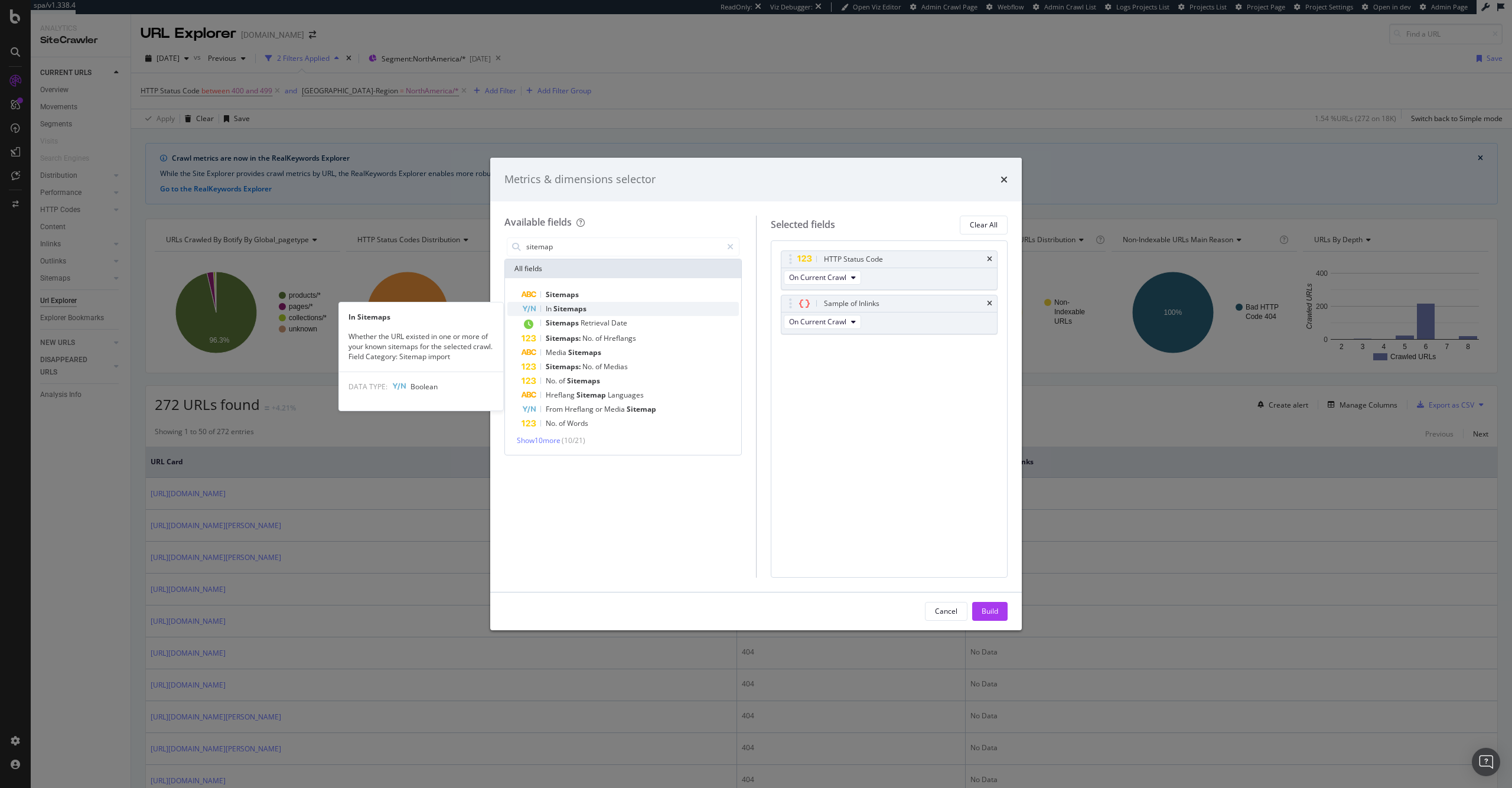
type input "sitemap"
click at [593, 307] on div "In Sitemaps" at bounding box center [630, 309] width 217 height 14
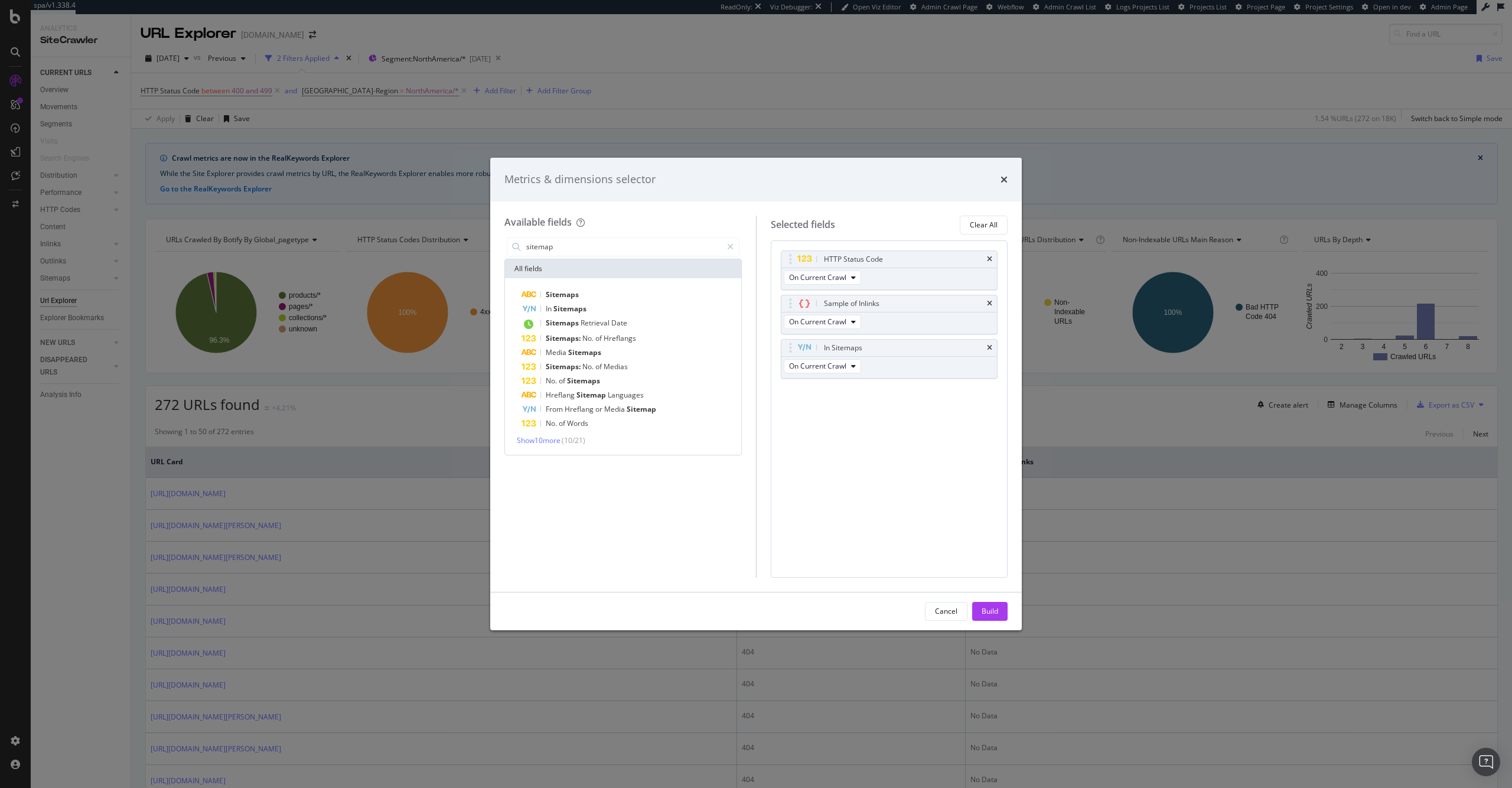
click at [994, 604] on div "Build" at bounding box center [990, 611] width 16 height 18
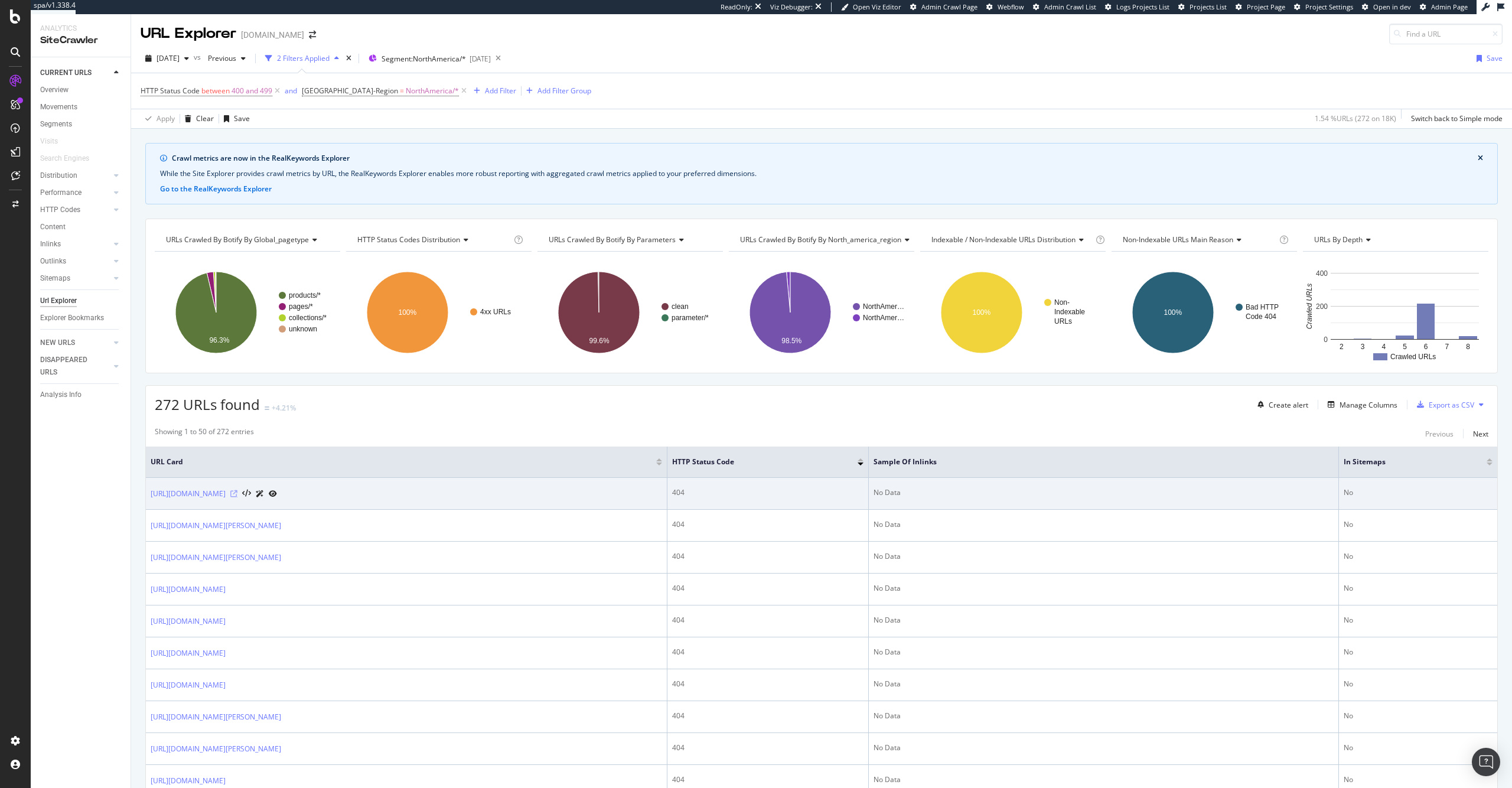
click at [238, 494] on icon at bounding box center [234, 494] width 7 height 7
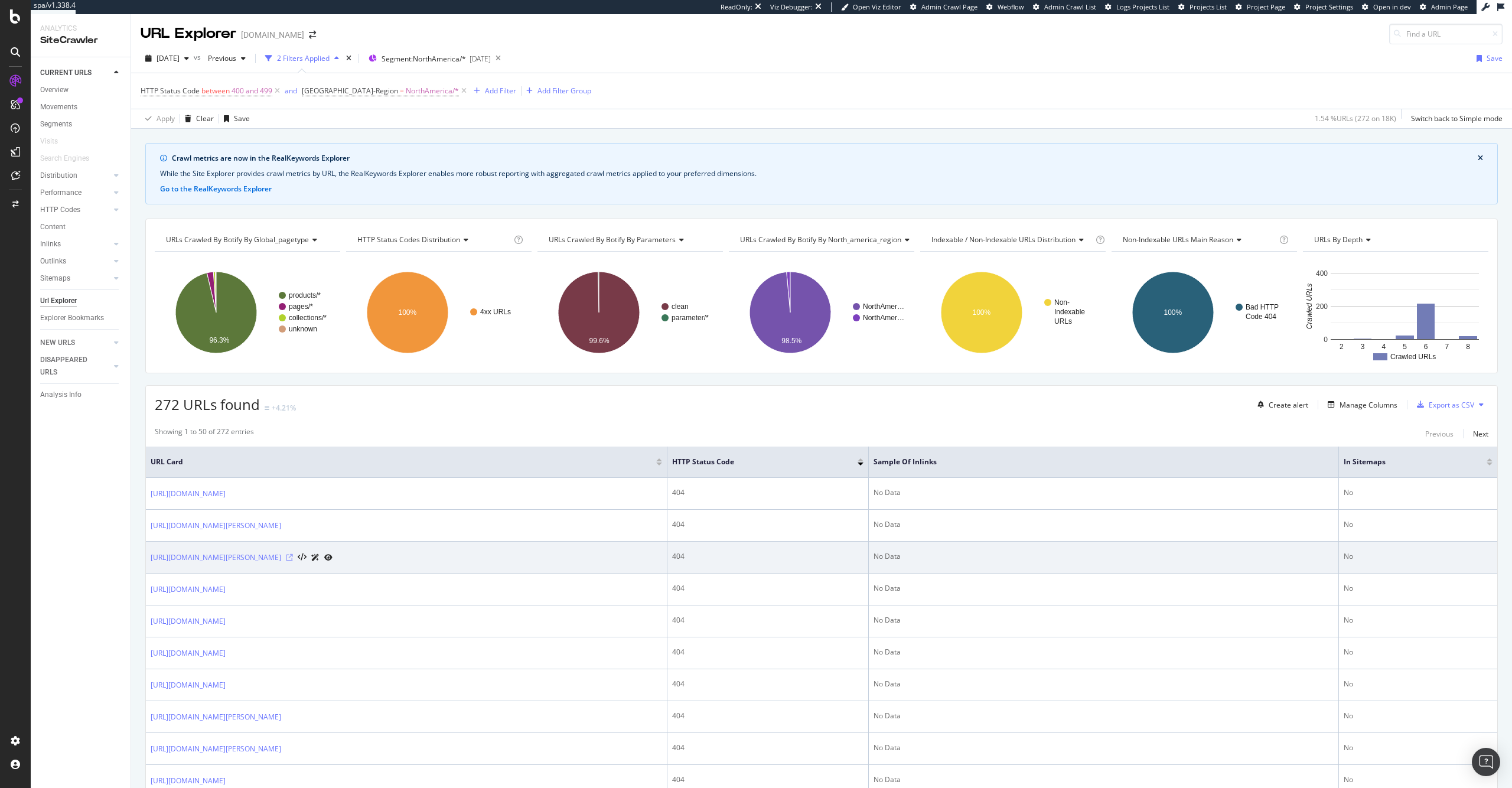
click at [293, 557] on icon at bounding box center [289, 557] width 7 height 7
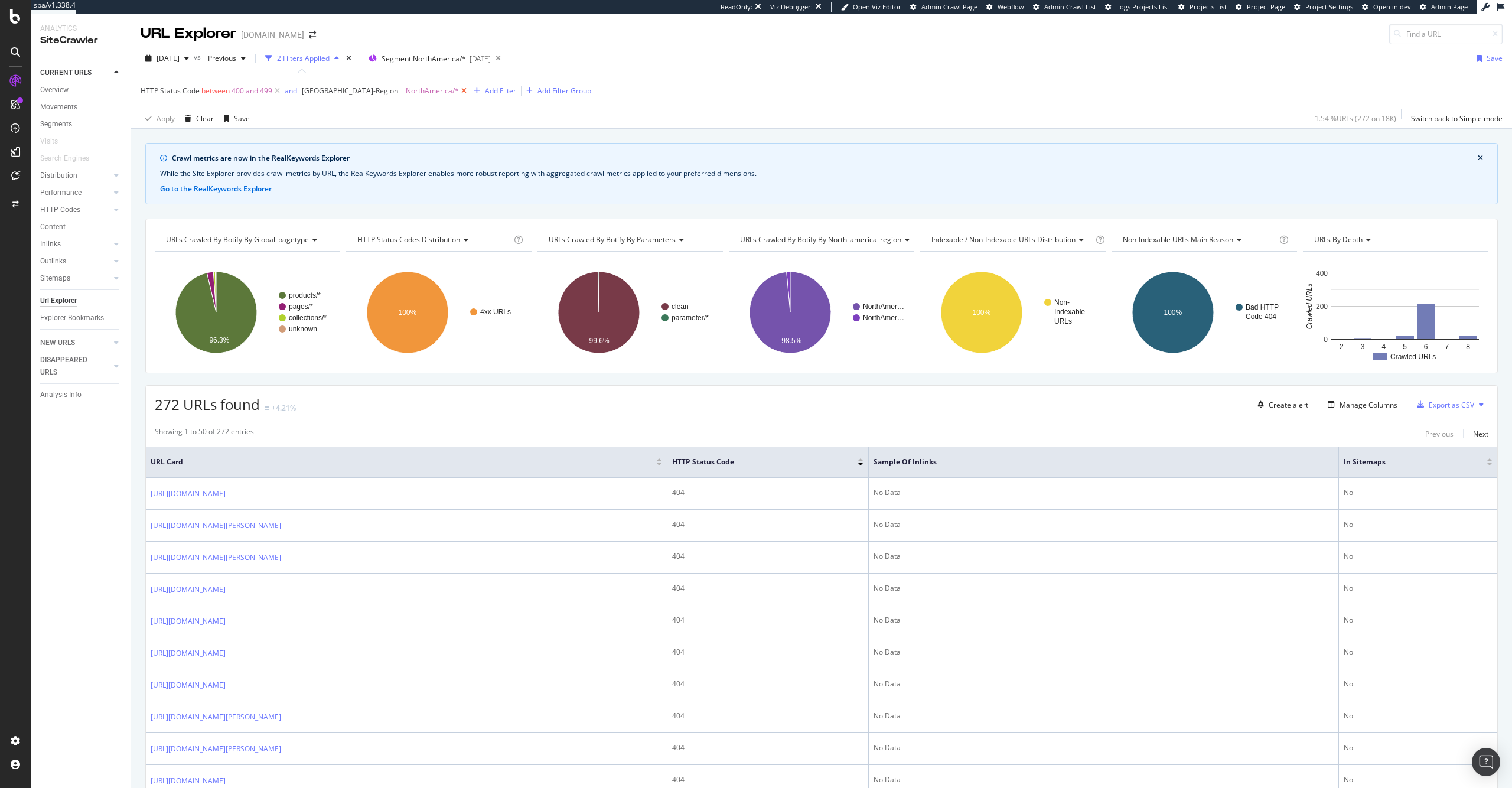
click at [459, 90] on icon at bounding box center [464, 91] width 10 height 12
click at [444, 66] on div "Segment: NorthAmerica/* 2025-08-13" at bounding box center [426, 59] width 122 height 18
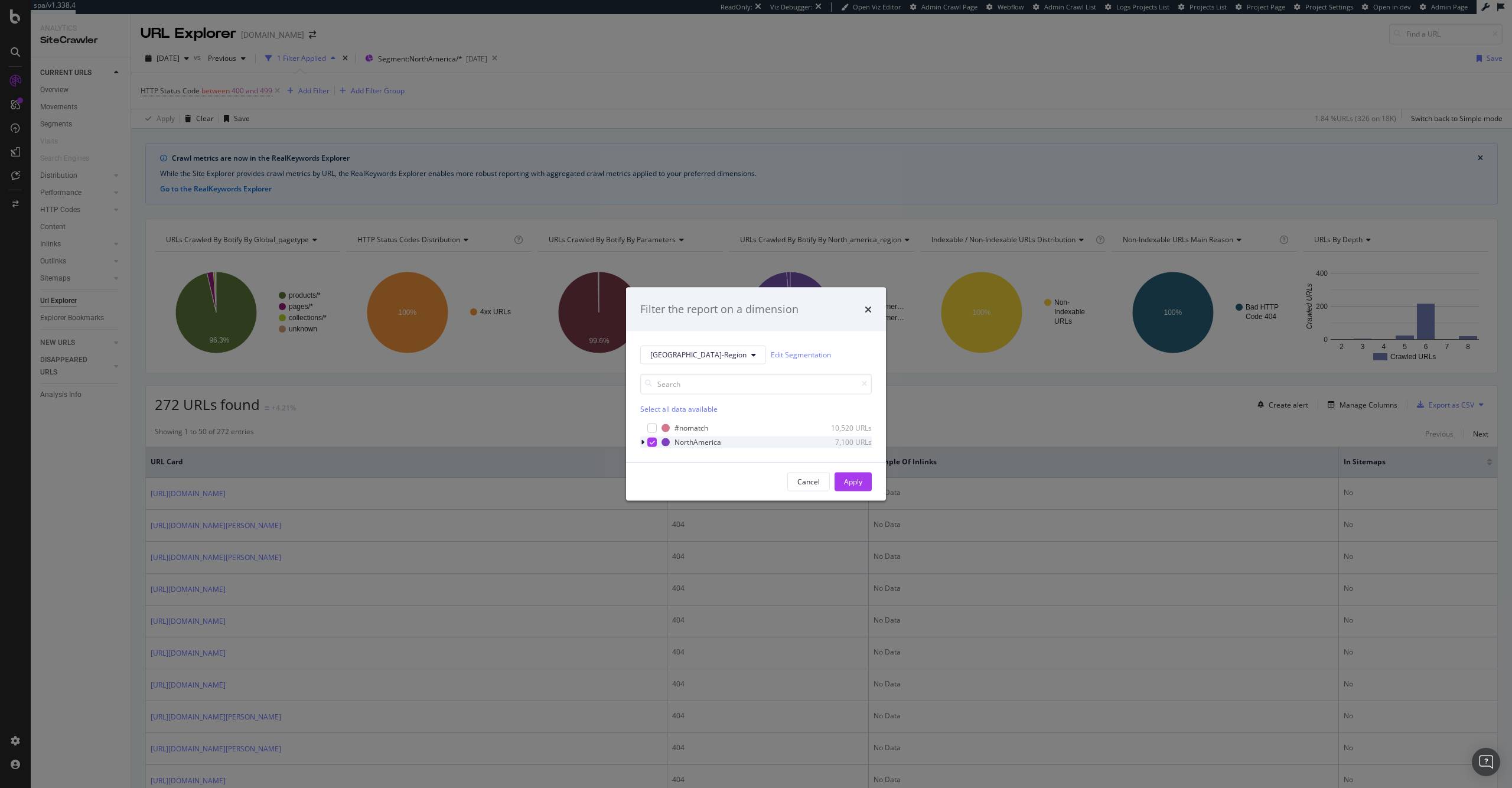
click at [650, 441] on icon "modal" at bounding box center [652, 441] width 5 height 6
click at [861, 490] on div "Apply" at bounding box center [852, 482] width 18 height 18
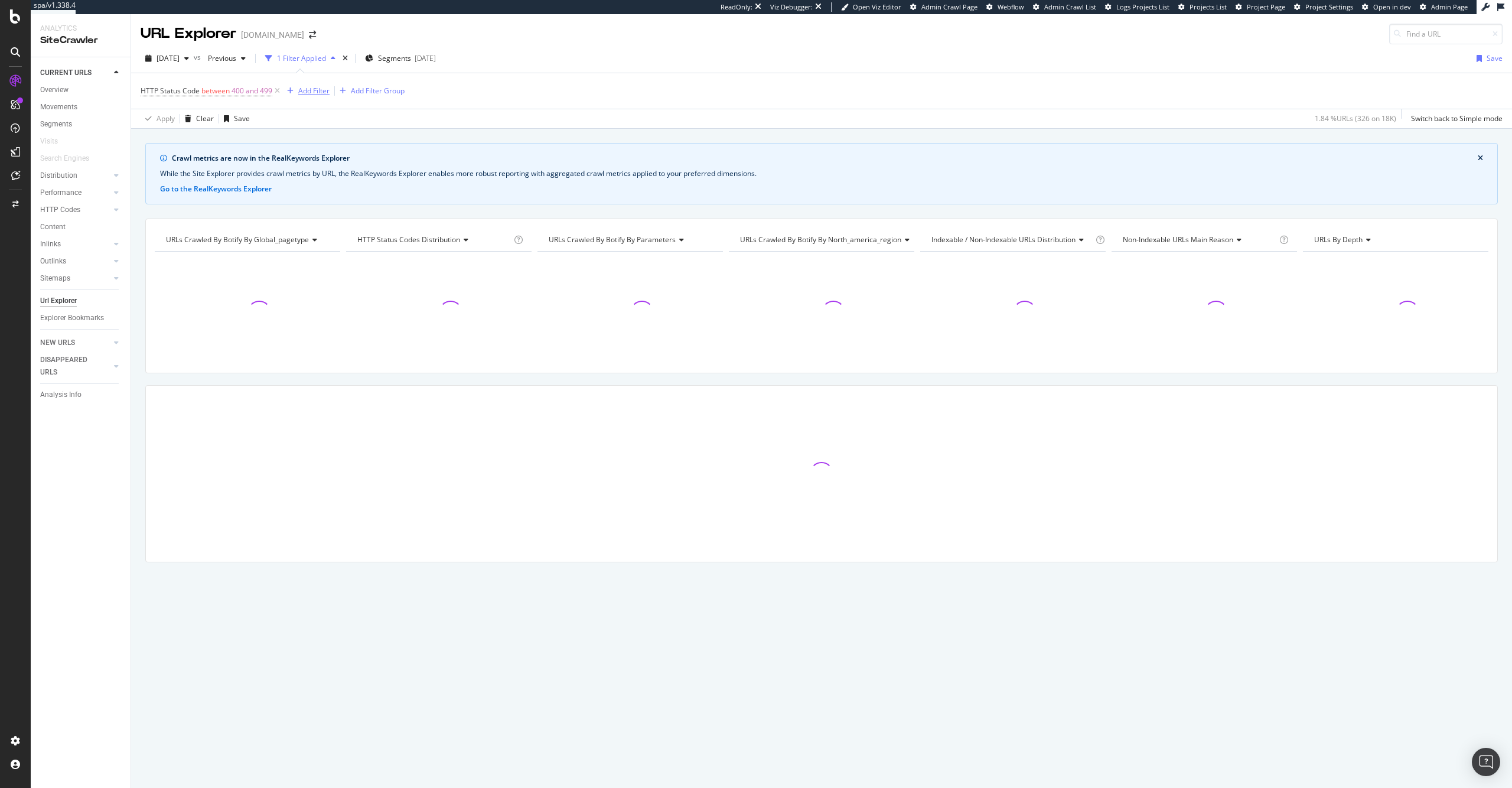
click at [314, 91] on div "Add Filter" at bounding box center [314, 91] width 32 height 10
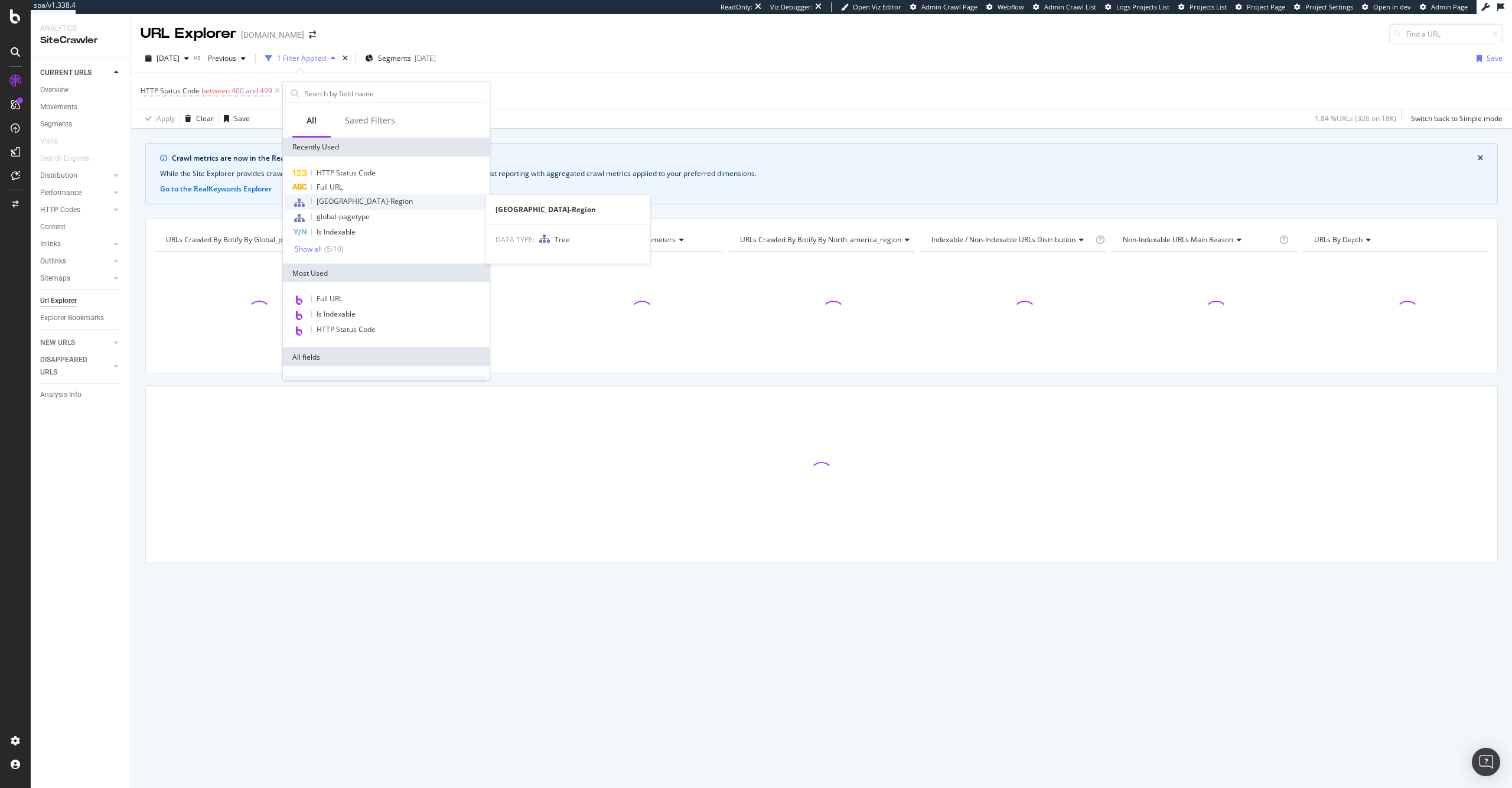
click at [396, 204] on div "North-America-Region" at bounding box center [386, 202] width 202 height 15
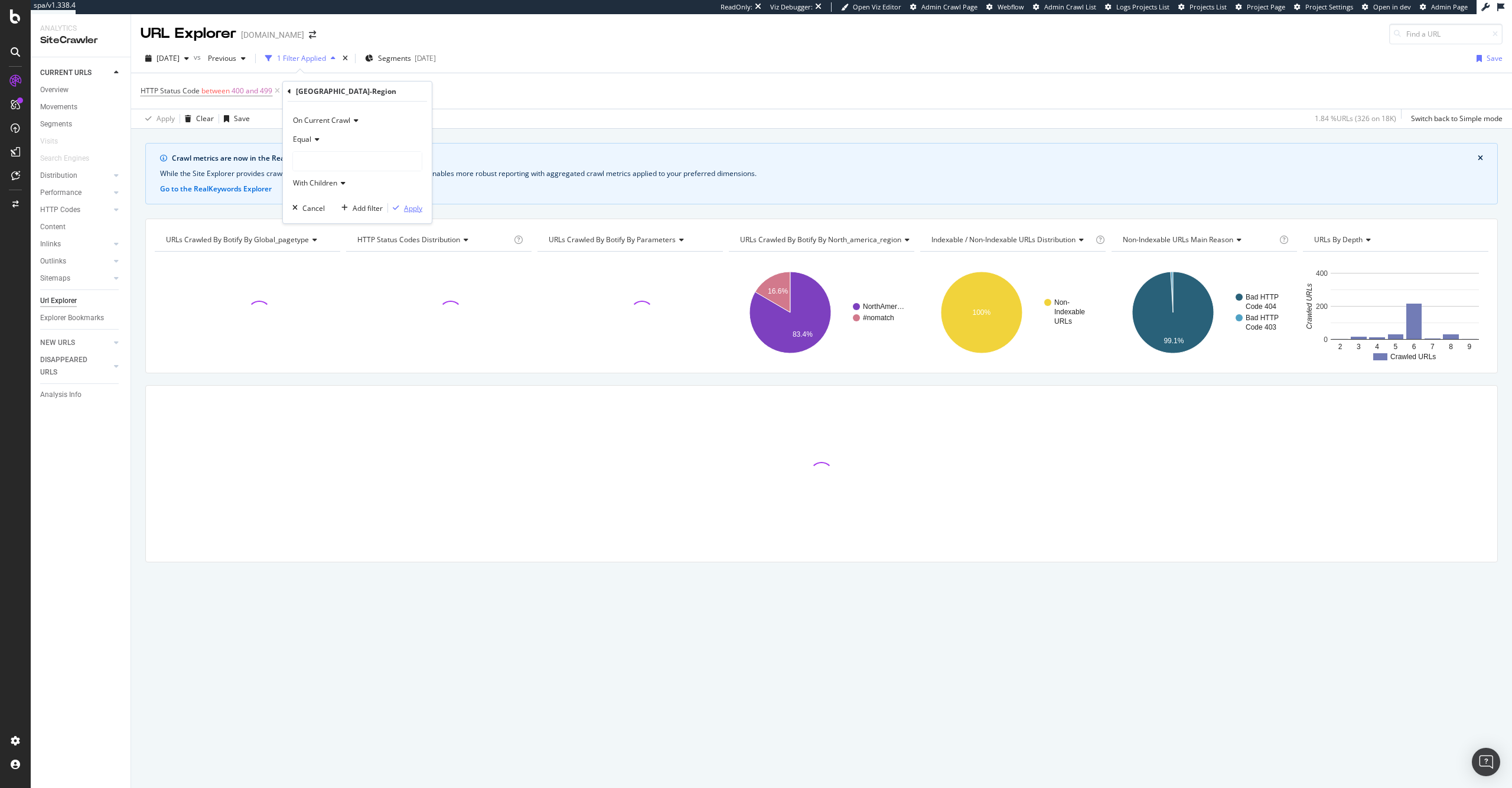
click at [408, 211] on div "Apply" at bounding box center [413, 208] width 18 height 10
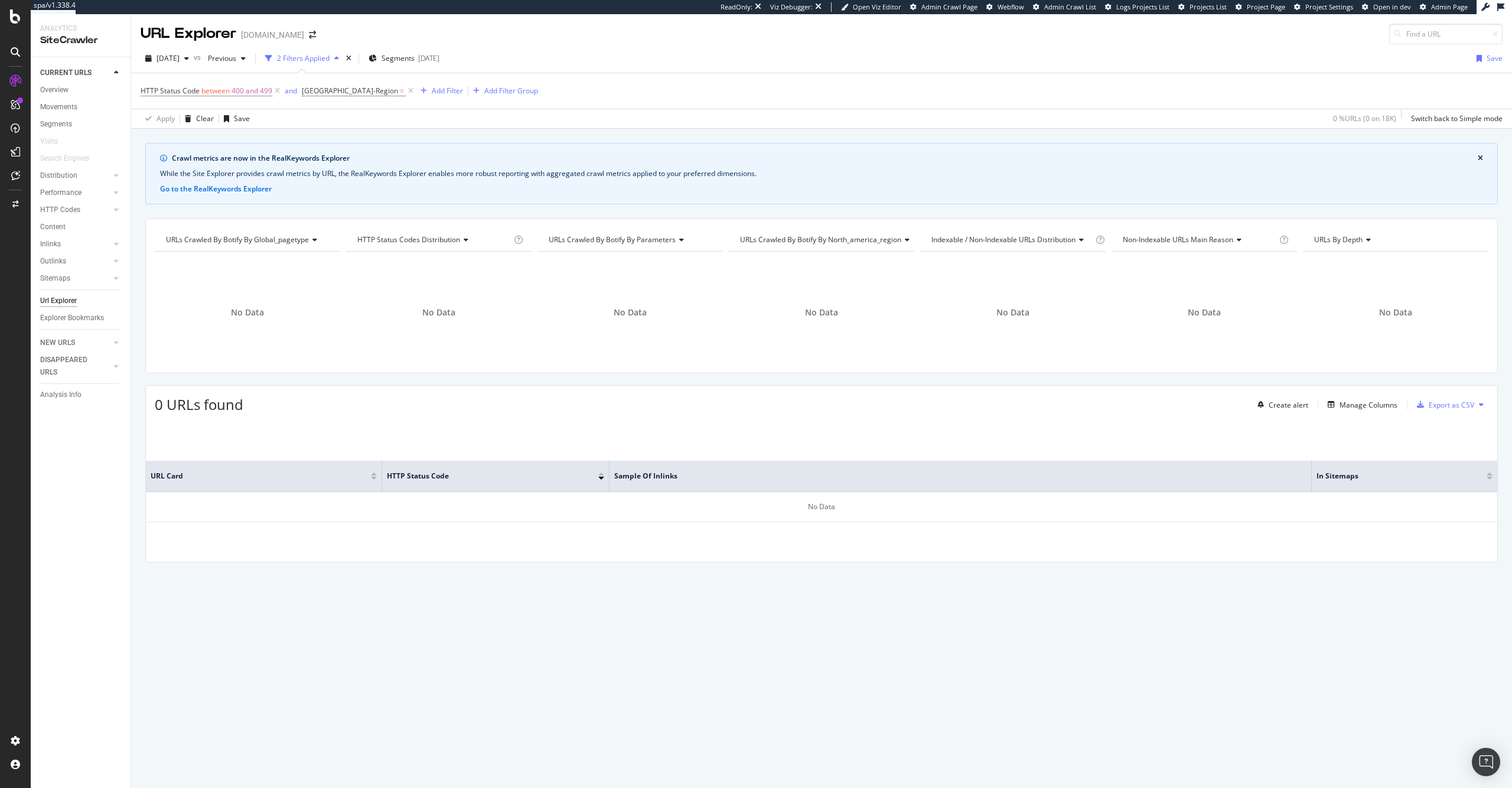
click at [480, 122] on div "Apply Clear Save 0 % URLs ( 0 on 18K ) Switch back to Simple mode" at bounding box center [821, 118] width 1380 height 20
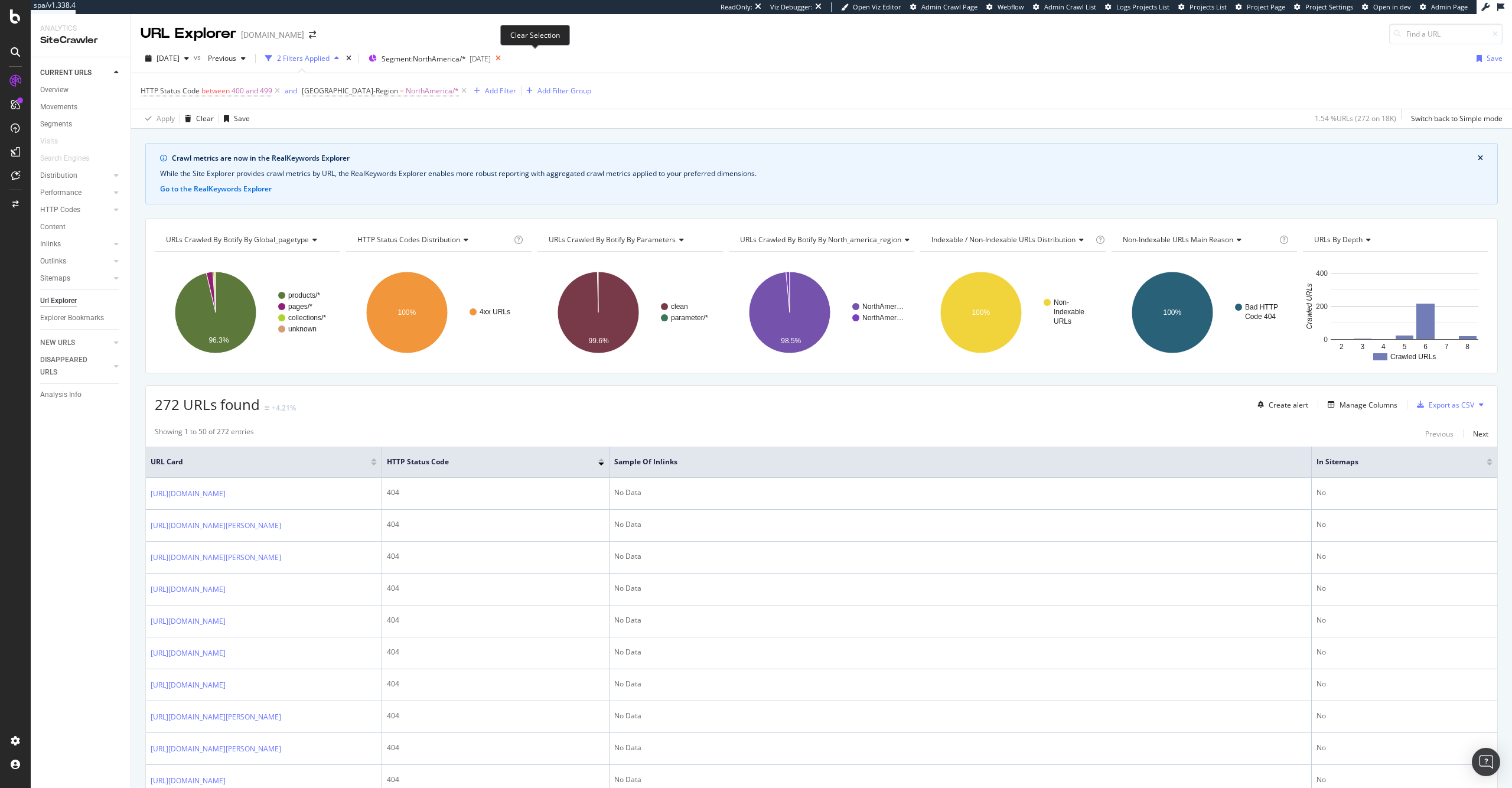
click at [505, 60] on icon at bounding box center [498, 59] width 14 height 16
click at [459, 90] on icon at bounding box center [464, 91] width 10 height 12
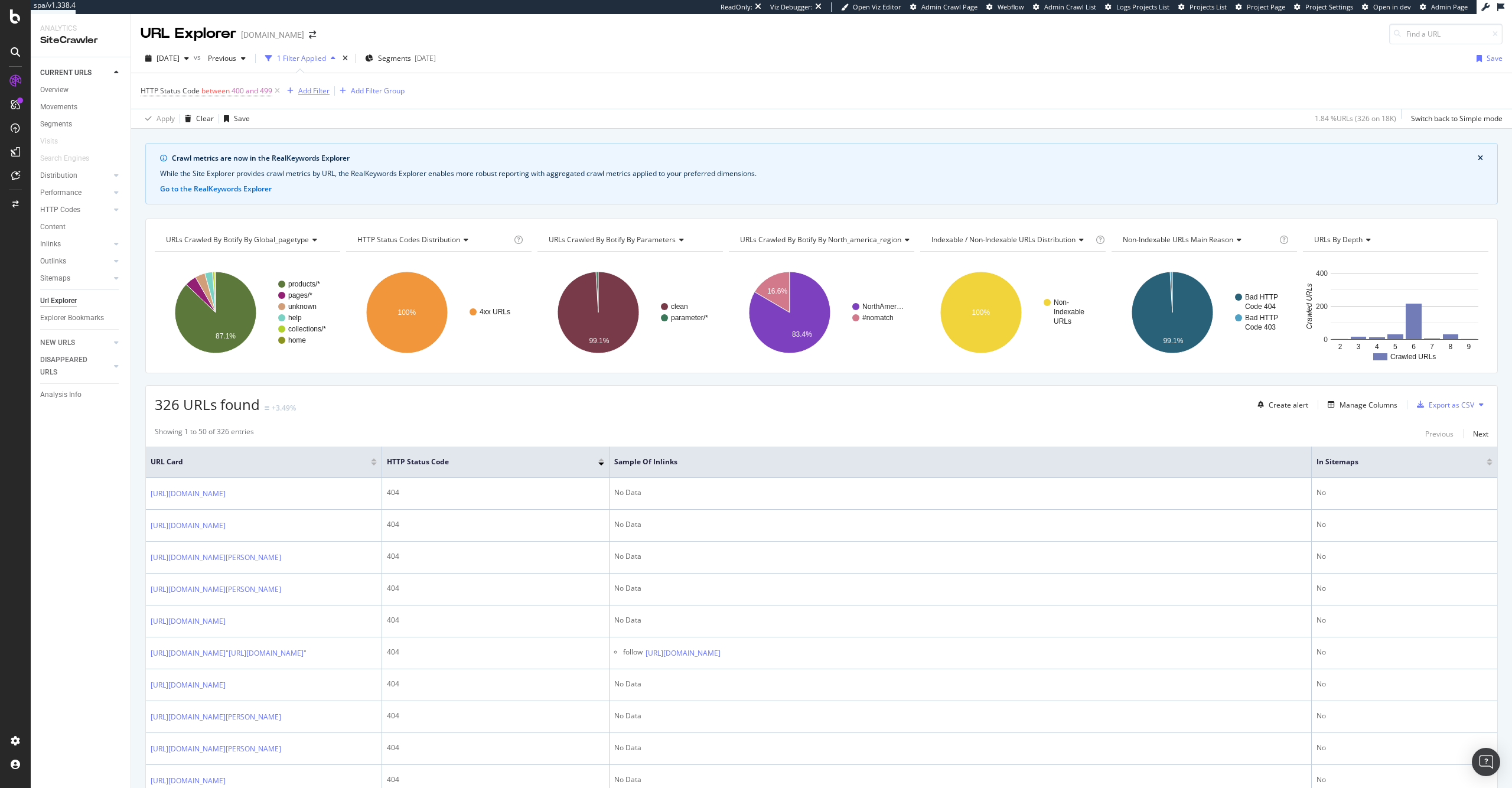
click at [320, 94] on div "Add Filter" at bounding box center [314, 91] width 32 height 10
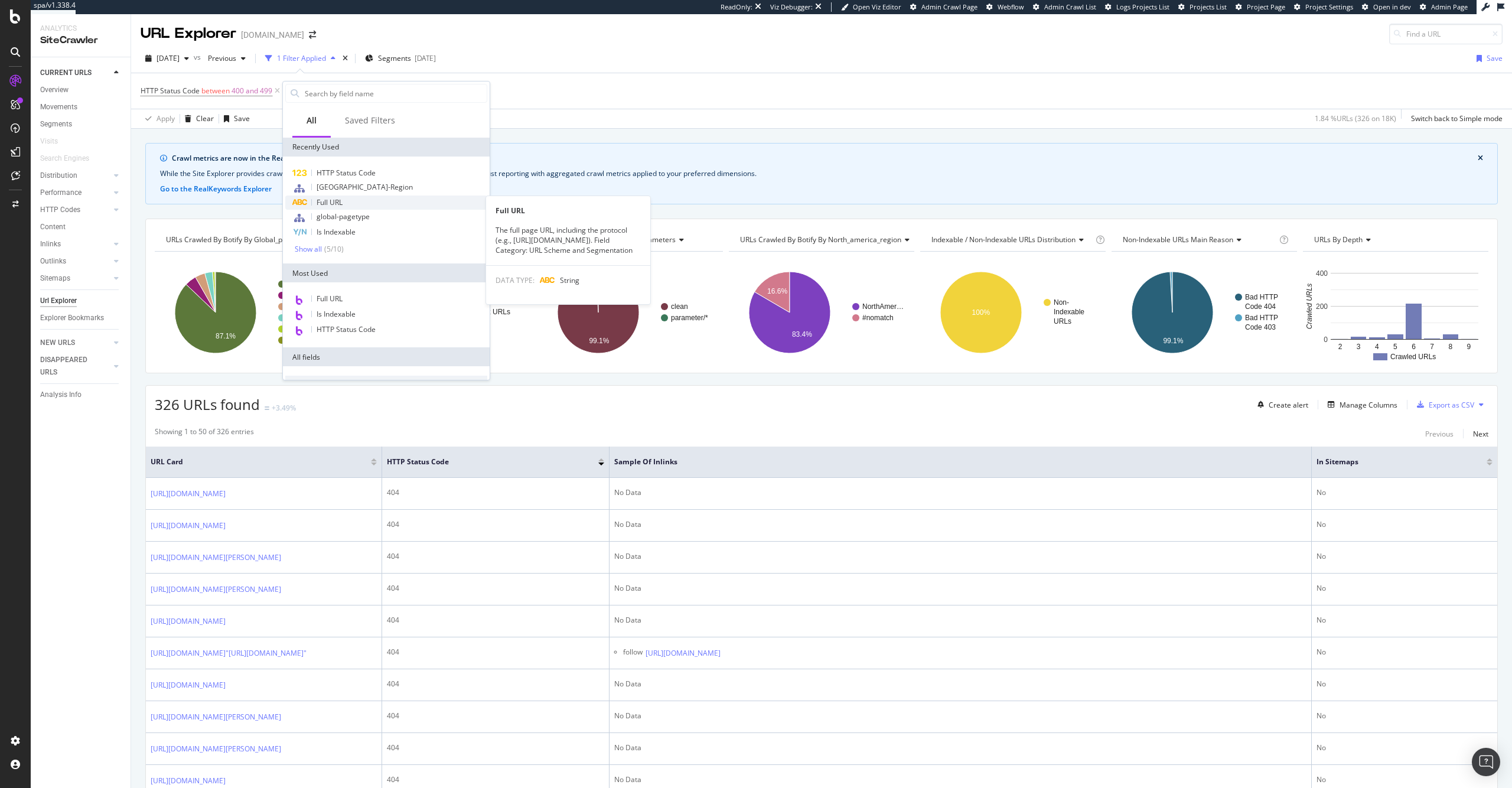
click at [358, 197] on div "Full URL" at bounding box center [386, 202] width 202 height 14
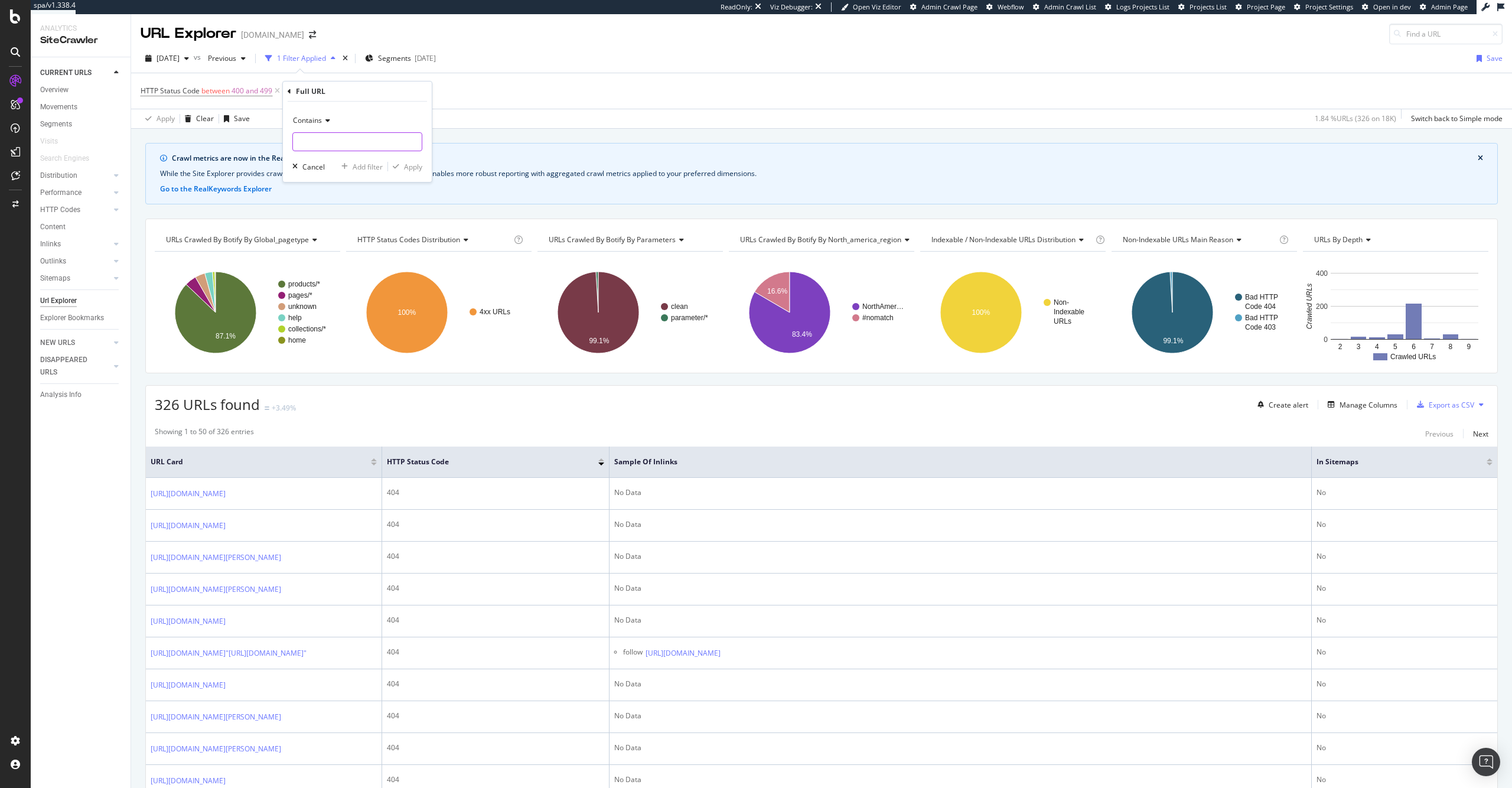
click at [362, 144] on input "text" at bounding box center [357, 142] width 129 height 19
type input "www.singer.com"
click at [413, 165] on div "Apply" at bounding box center [413, 167] width 18 height 10
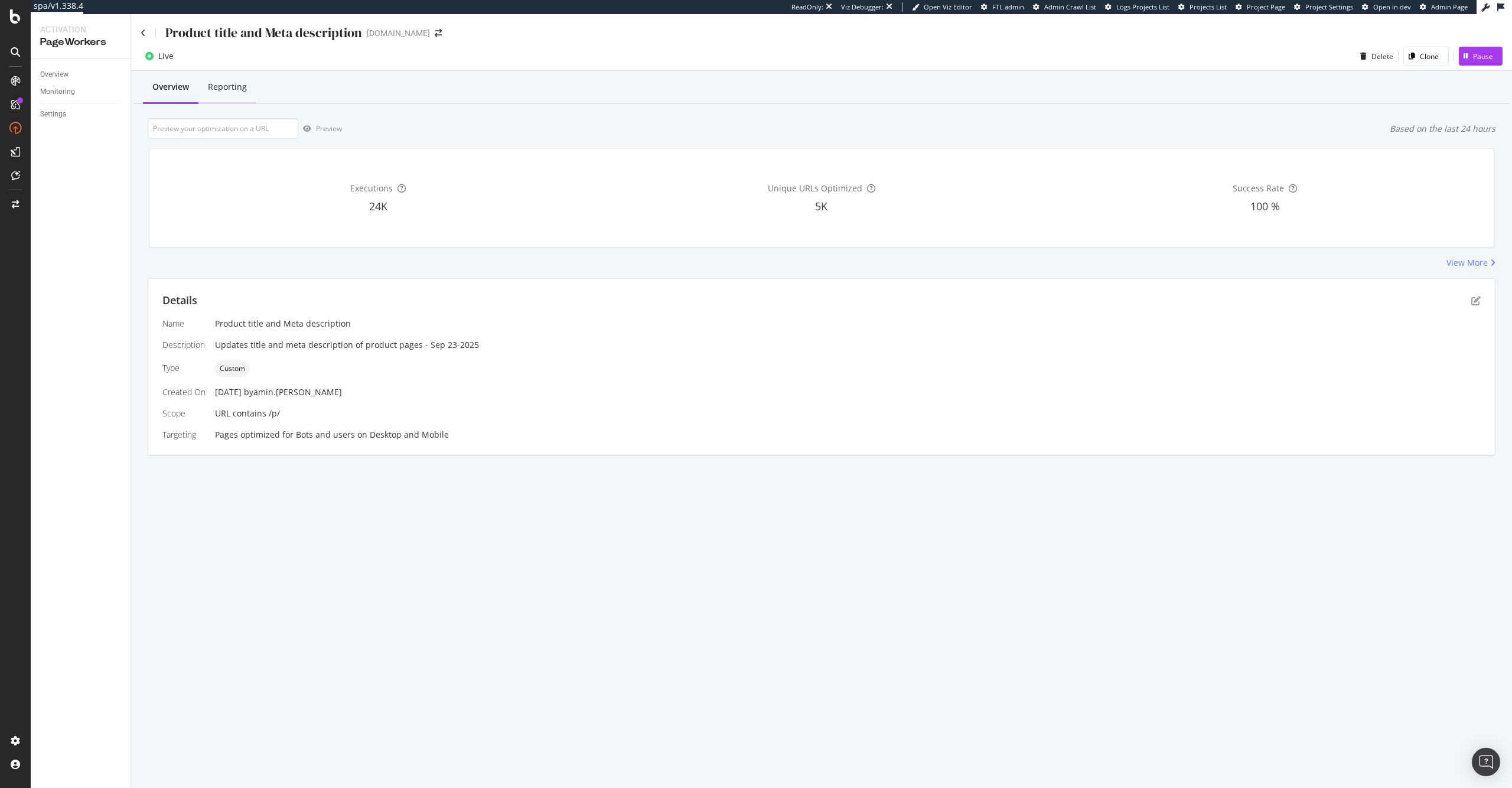
click at [213, 92] on div "Reporting" at bounding box center [227, 86] width 39 height 12
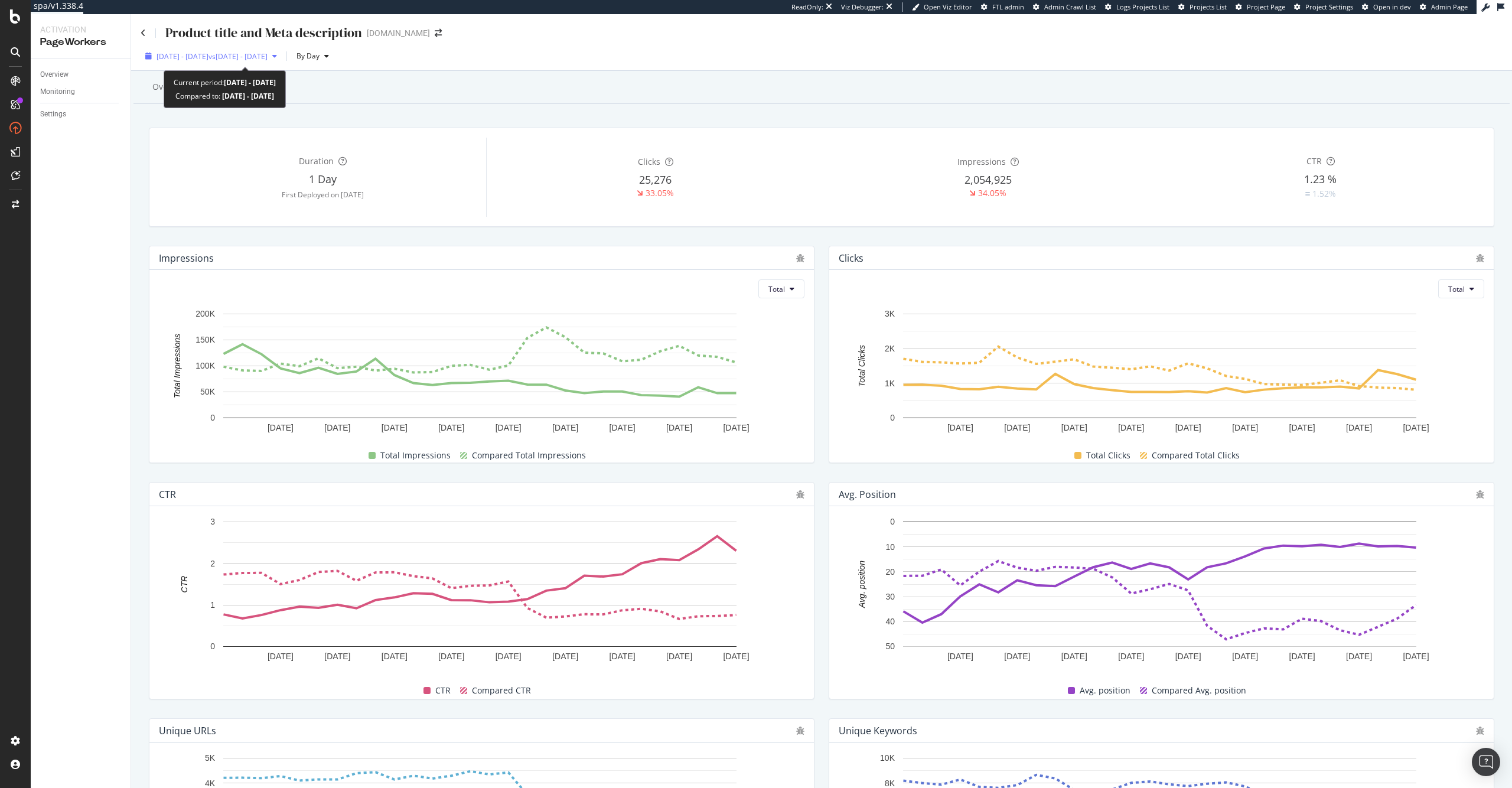
click at [266, 59] on span "vs 2025 Jul. 27th - Aug. 23rd" at bounding box center [238, 57] width 59 height 10
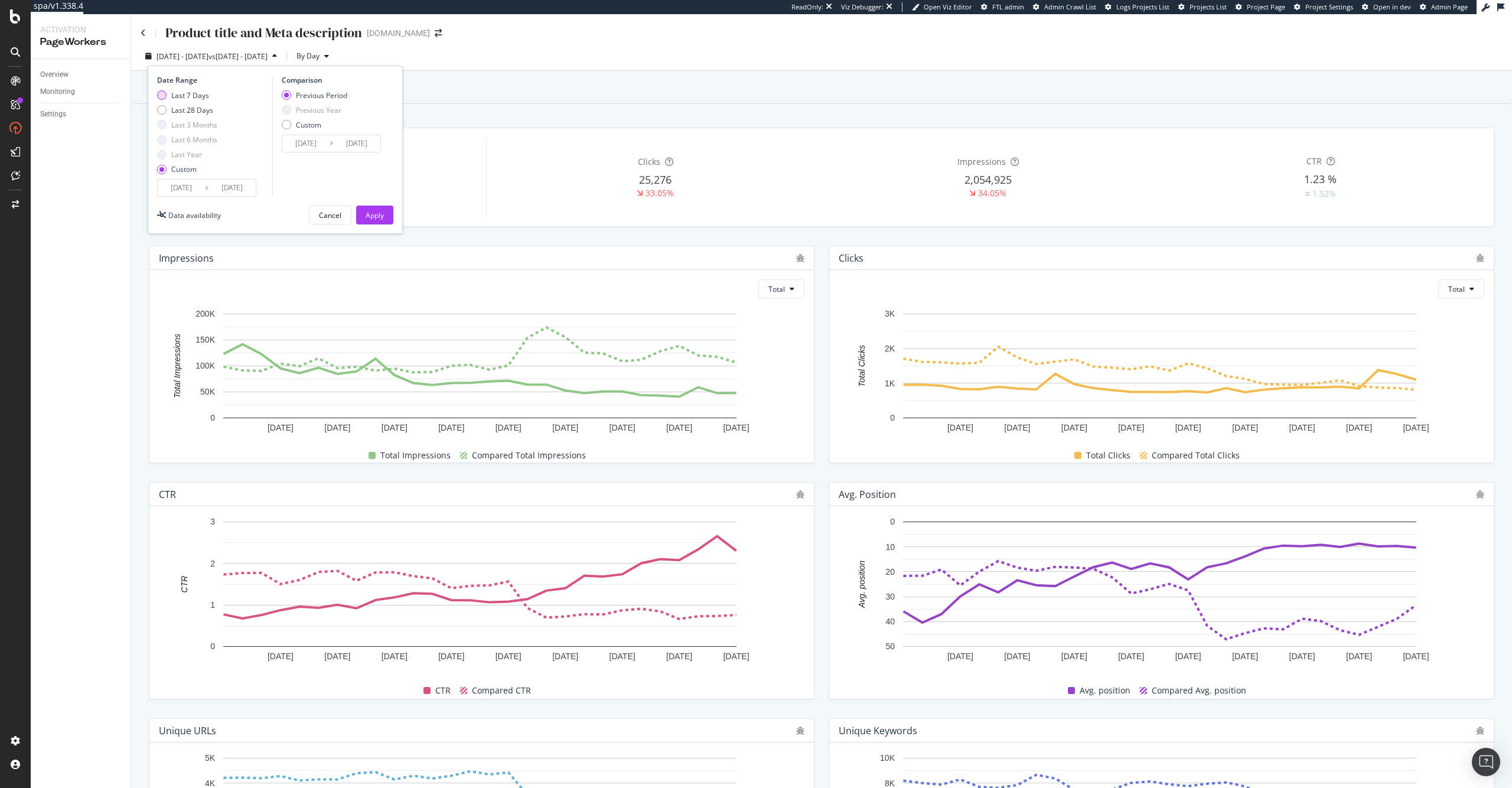
click at [198, 100] on div "Last 7 Days" at bounding box center [190, 95] width 38 height 10
type input "2025/09/30"
type input "2025/10/06"
type input "2025/09/23"
type input "2025/09/29"
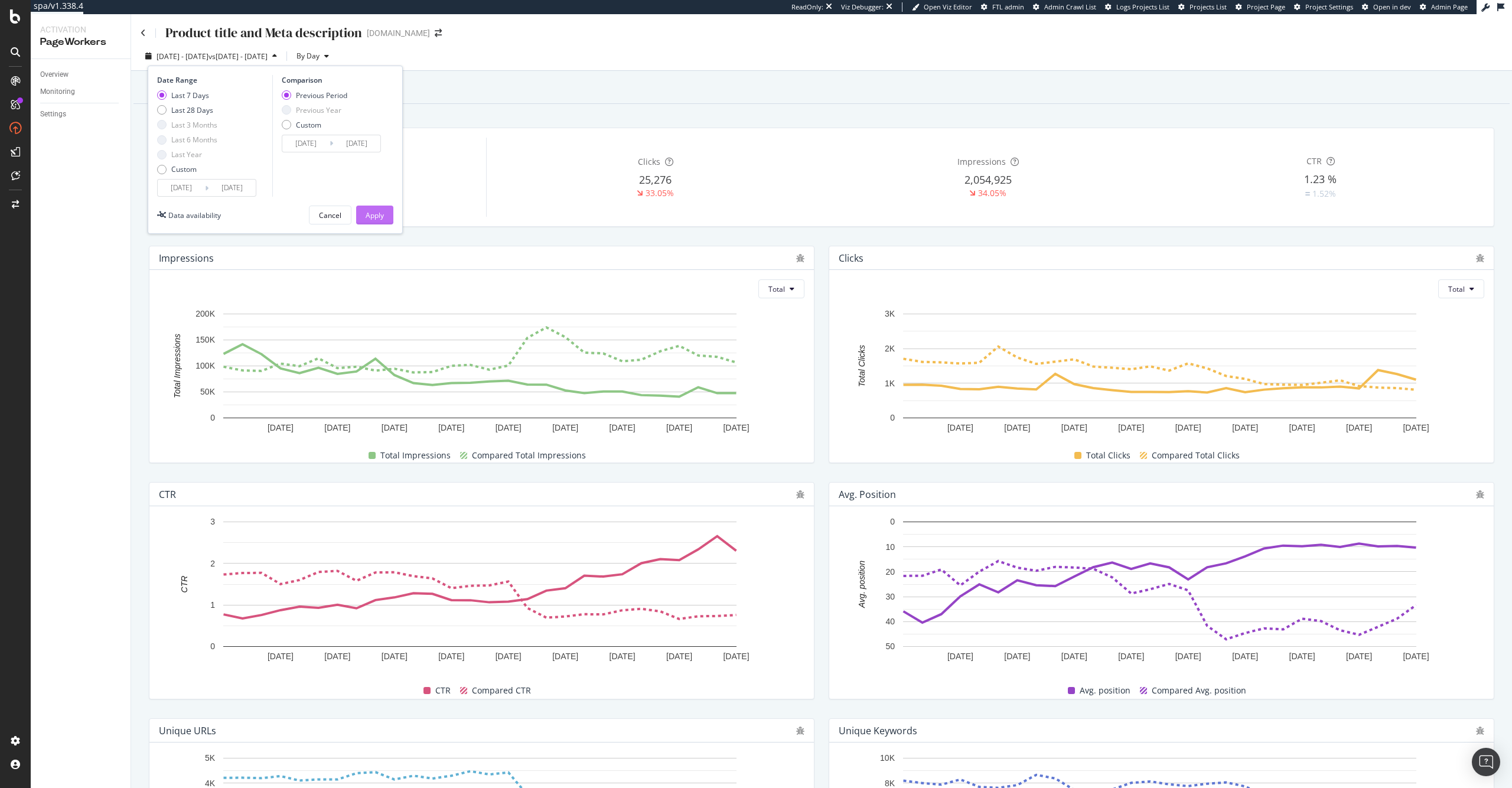
click at [373, 216] on div "Apply" at bounding box center [374, 216] width 18 height 10
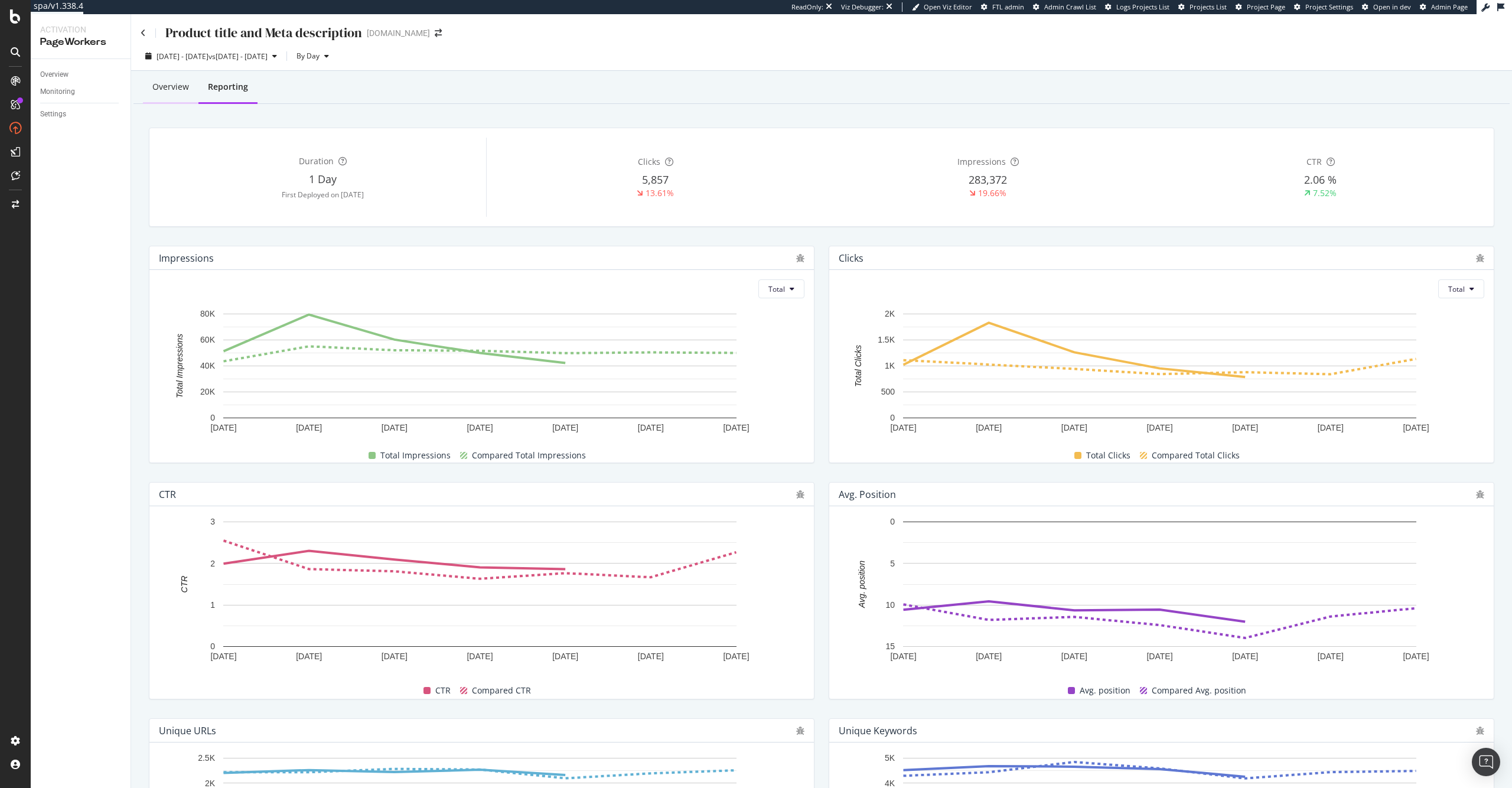
click at [180, 91] on div "Overview" at bounding box center [171, 86] width 37 height 12
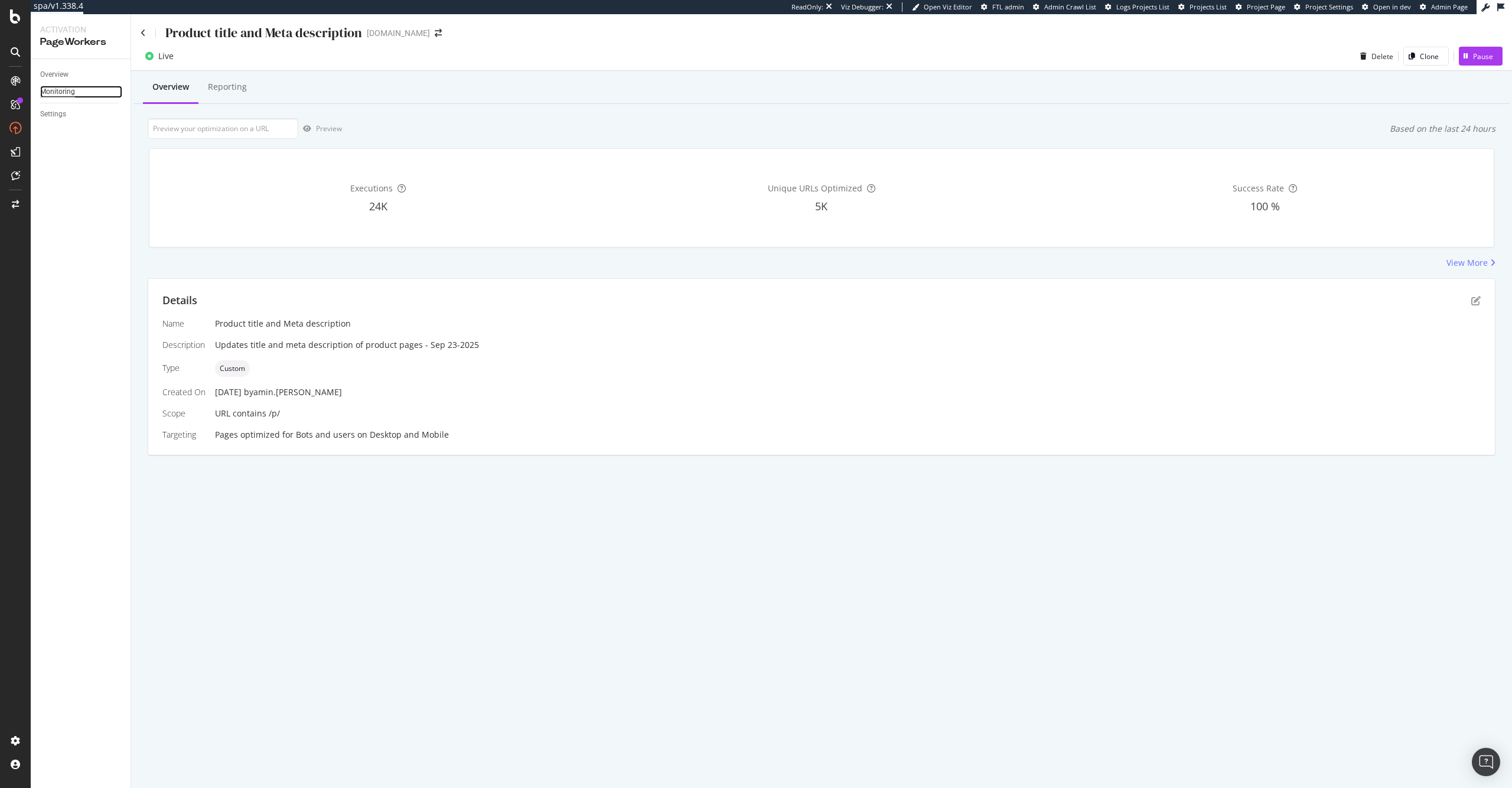
click at [67, 95] on div "Monitoring" at bounding box center [57, 92] width 35 height 13
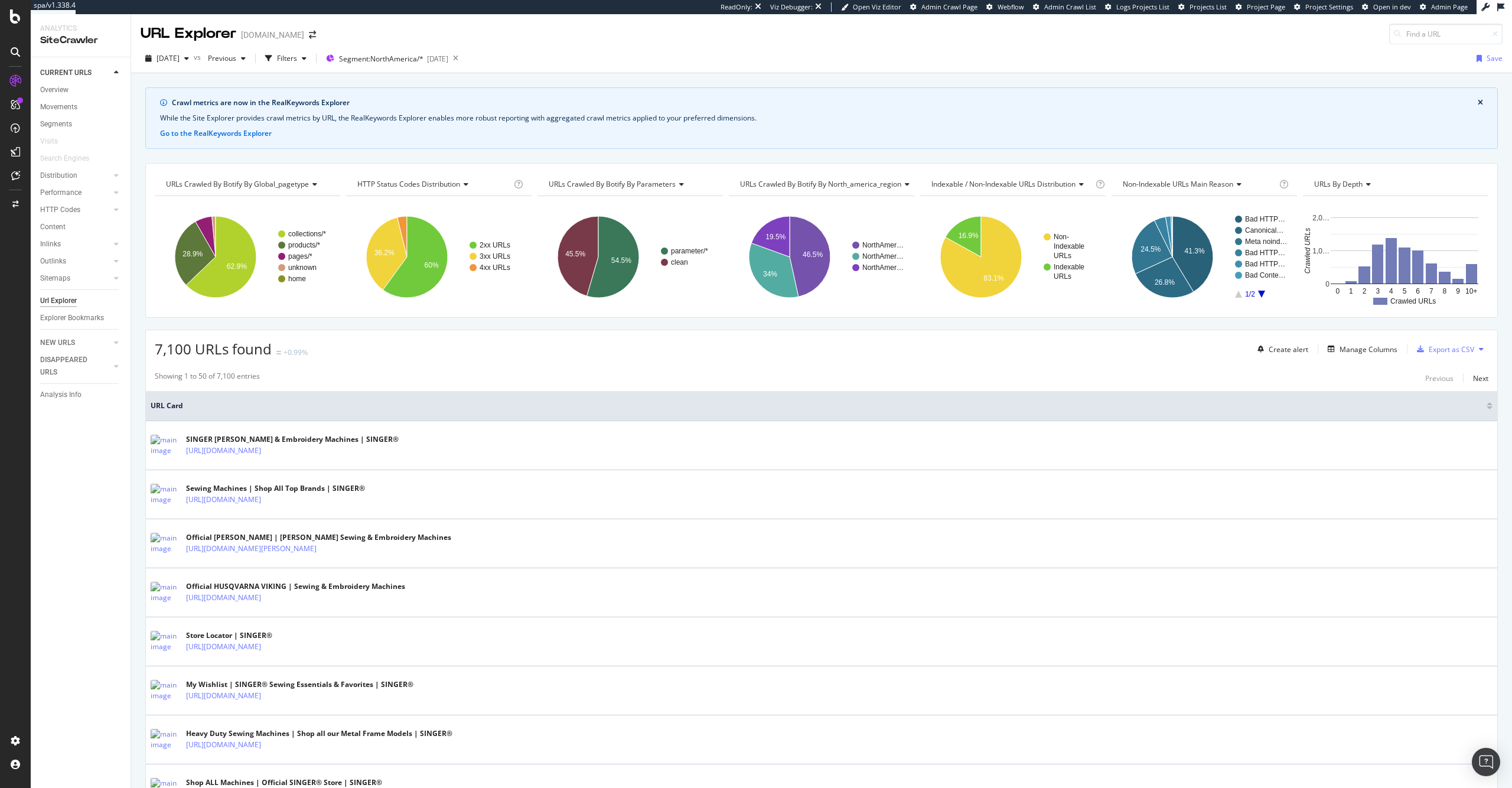
click at [190, 354] on span "7,100 URLs found" at bounding box center [214, 349] width 117 height 20
copy span "7,100 URLs found"
click at [313, 340] on div "7,100 URLs found +0.99% Create alert Manage Columns Export as CSV" at bounding box center [822, 345] width 1351 height 29
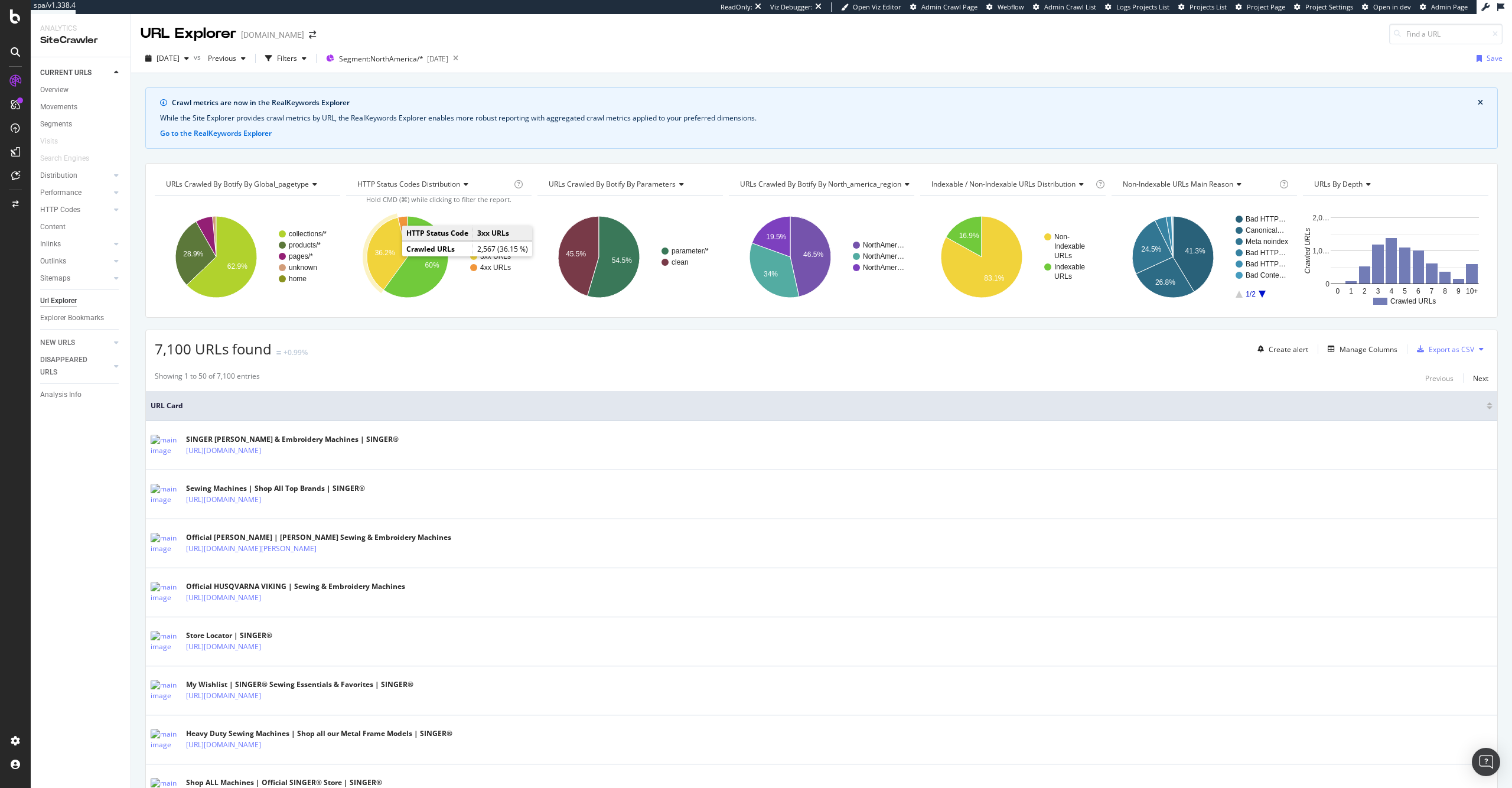
click at [387, 256] on text "36.2%" at bounding box center [385, 253] width 20 height 8
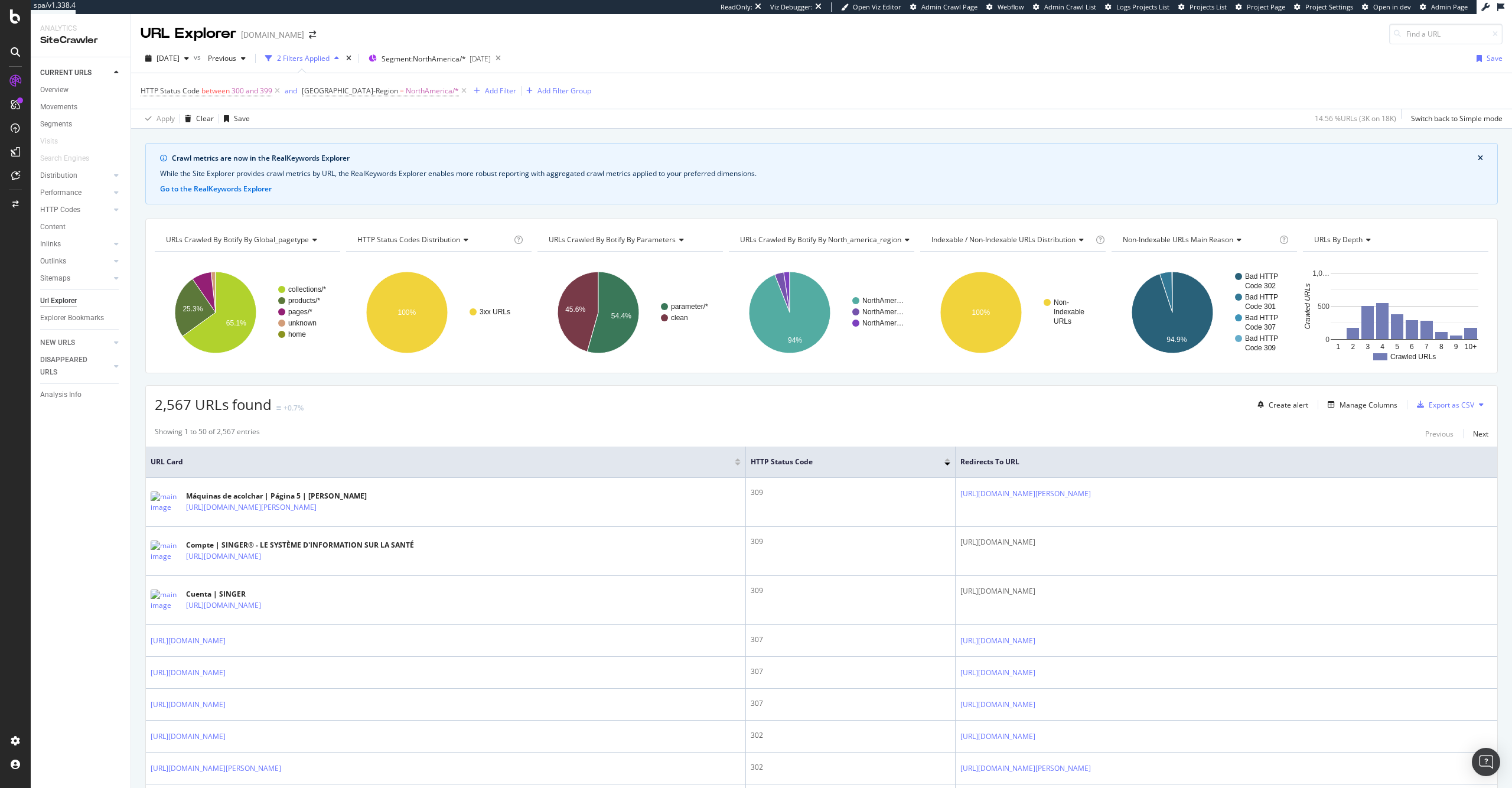
click at [218, 403] on span "2,567 URLs found" at bounding box center [214, 404] width 117 height 20
drag, startPoint x: 231, startPoint y: 404, endPoint x: 140, endPoint y: 403, distance: 91.0
copy span "2,567 URLs"
click at [478, 406] on div "2,567 URLs found +0.7% Create alert Manage Columns Export as CSV" at bounding box center [822, 400] width 1351 height 29
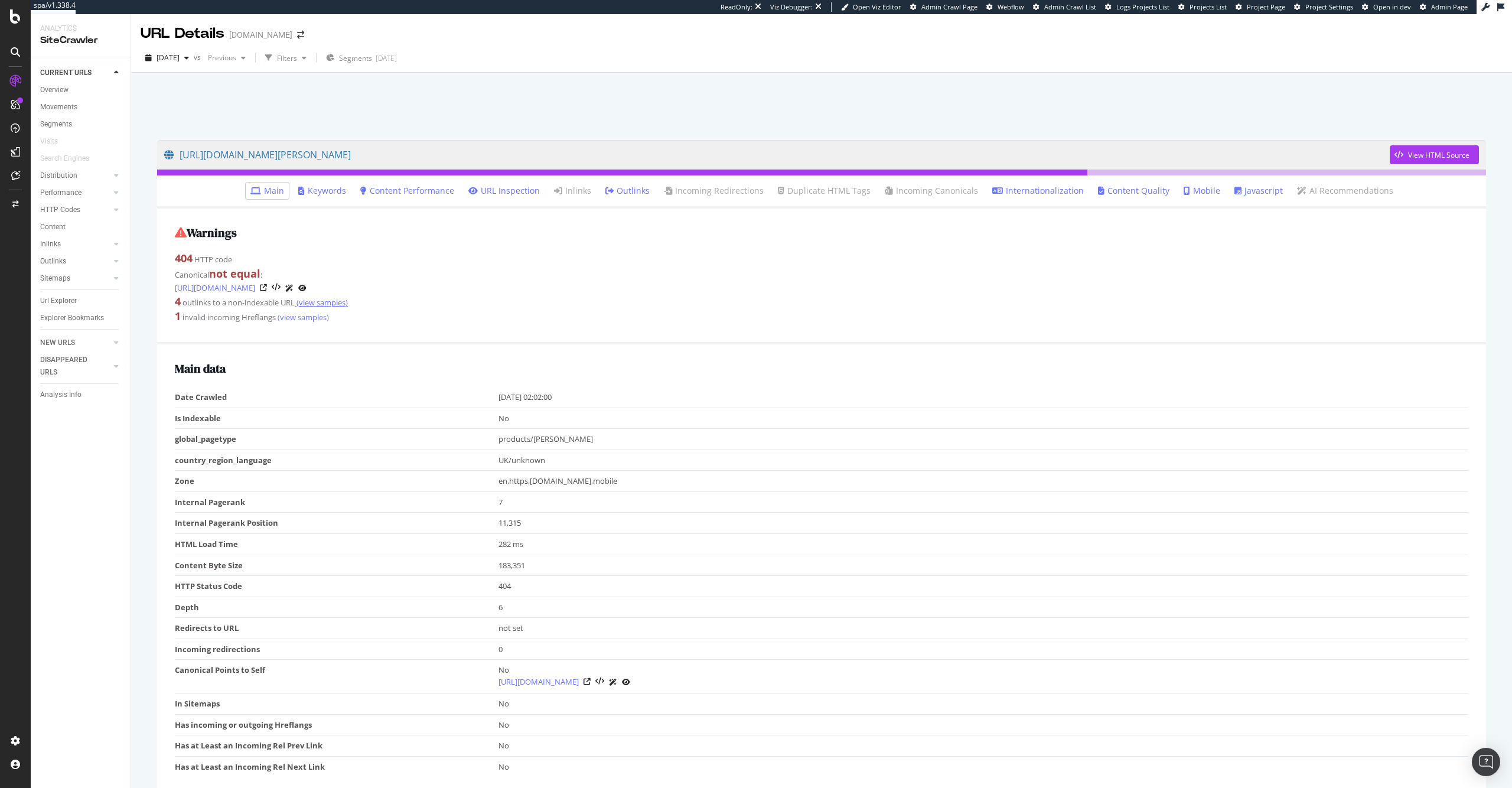
click at [325, 300] on link "(view samples)" at bounding box center [321, 302] width 53 height 11
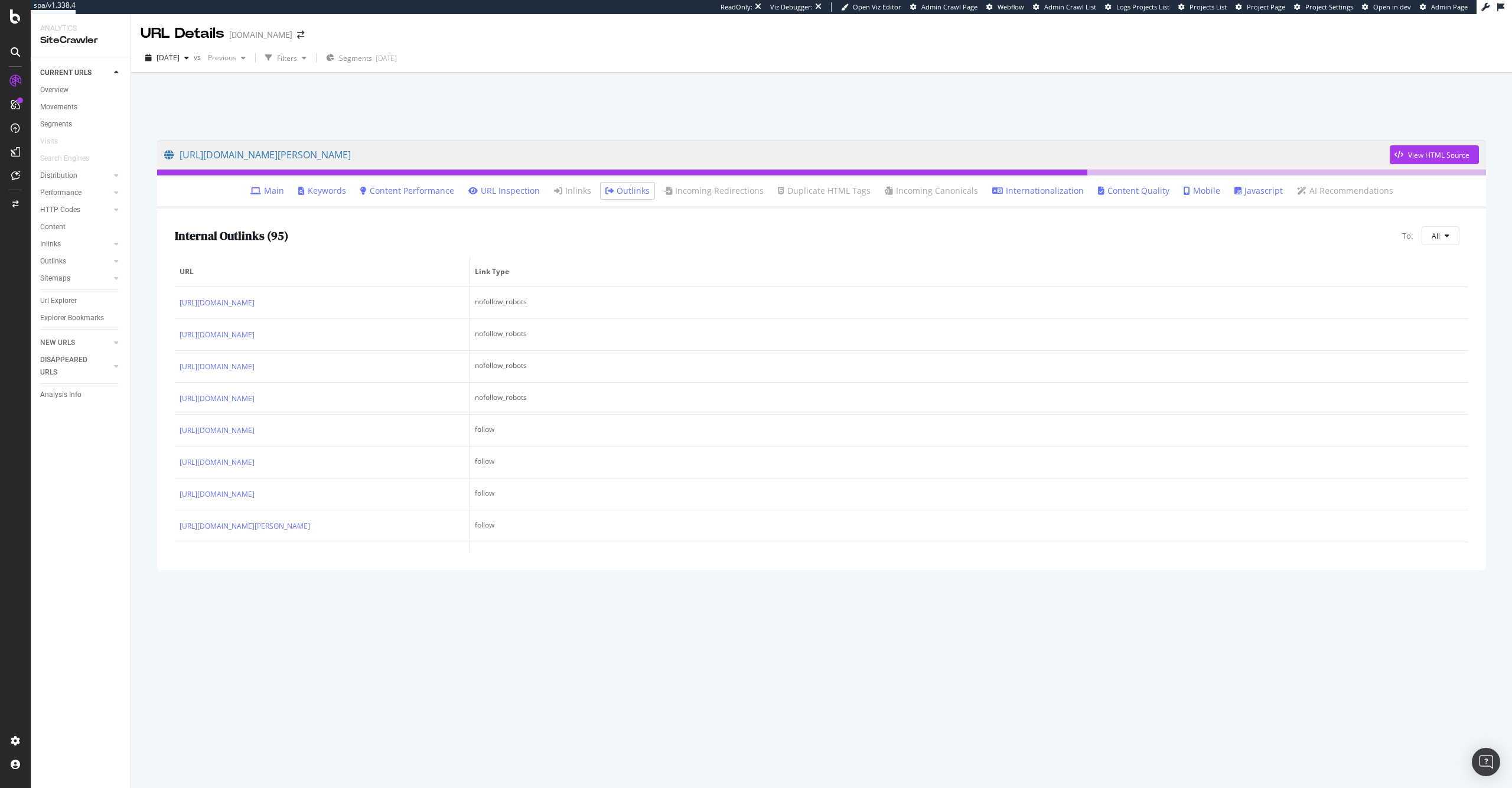
click at [516, 603] on div "[URL][DOMAIN_NAME][PERSON_NAME] View HTML Source Main Keywords Content Performa…" at bounding box center [822, 458] width 1352 height 660
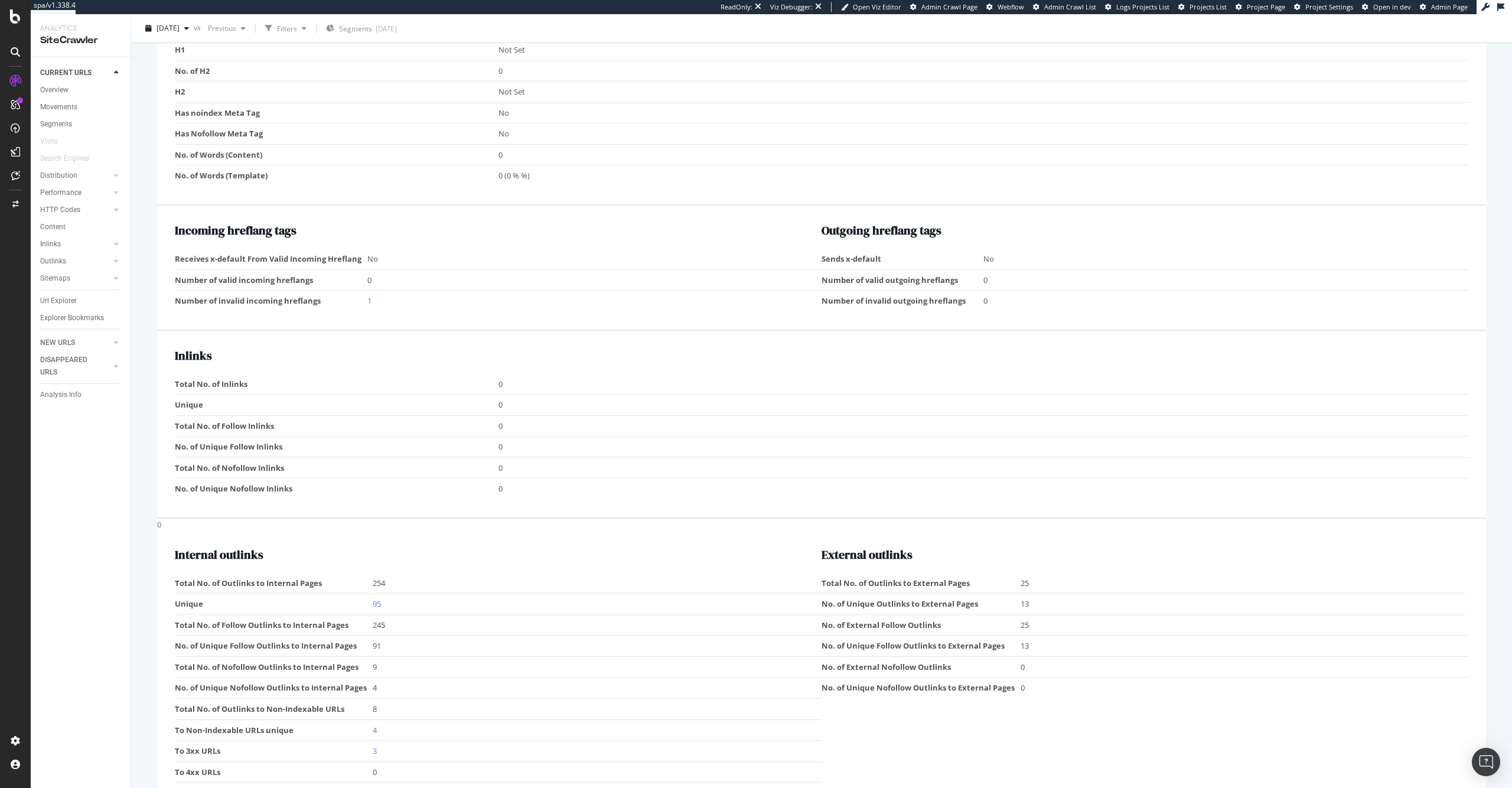
scroll to position [950, 0]
